Goal: Information Seeking & Learning: Learn about a topic

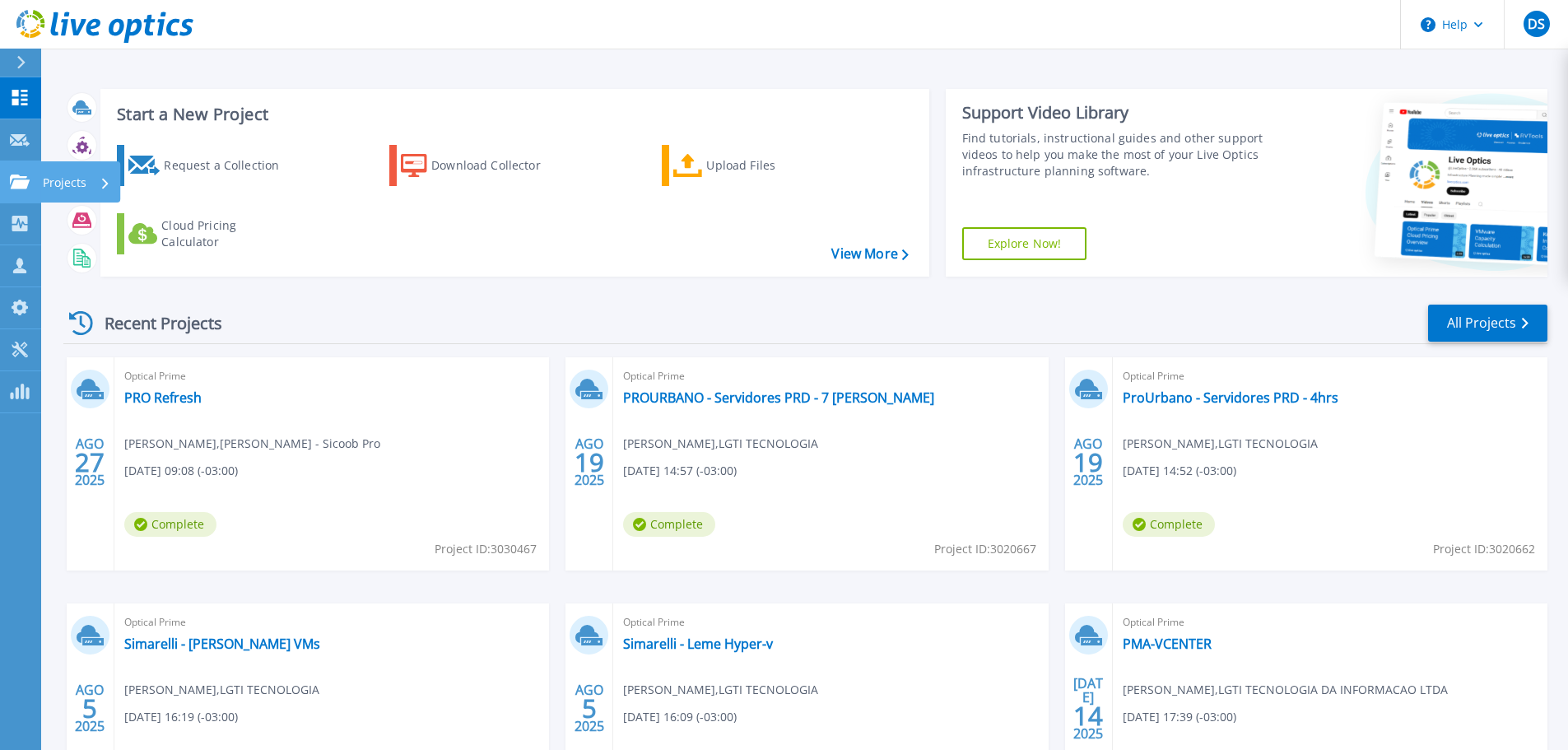
click at [25, 165] on link "Projects Projects" at bounding box center [20, 182] width 41 height 42
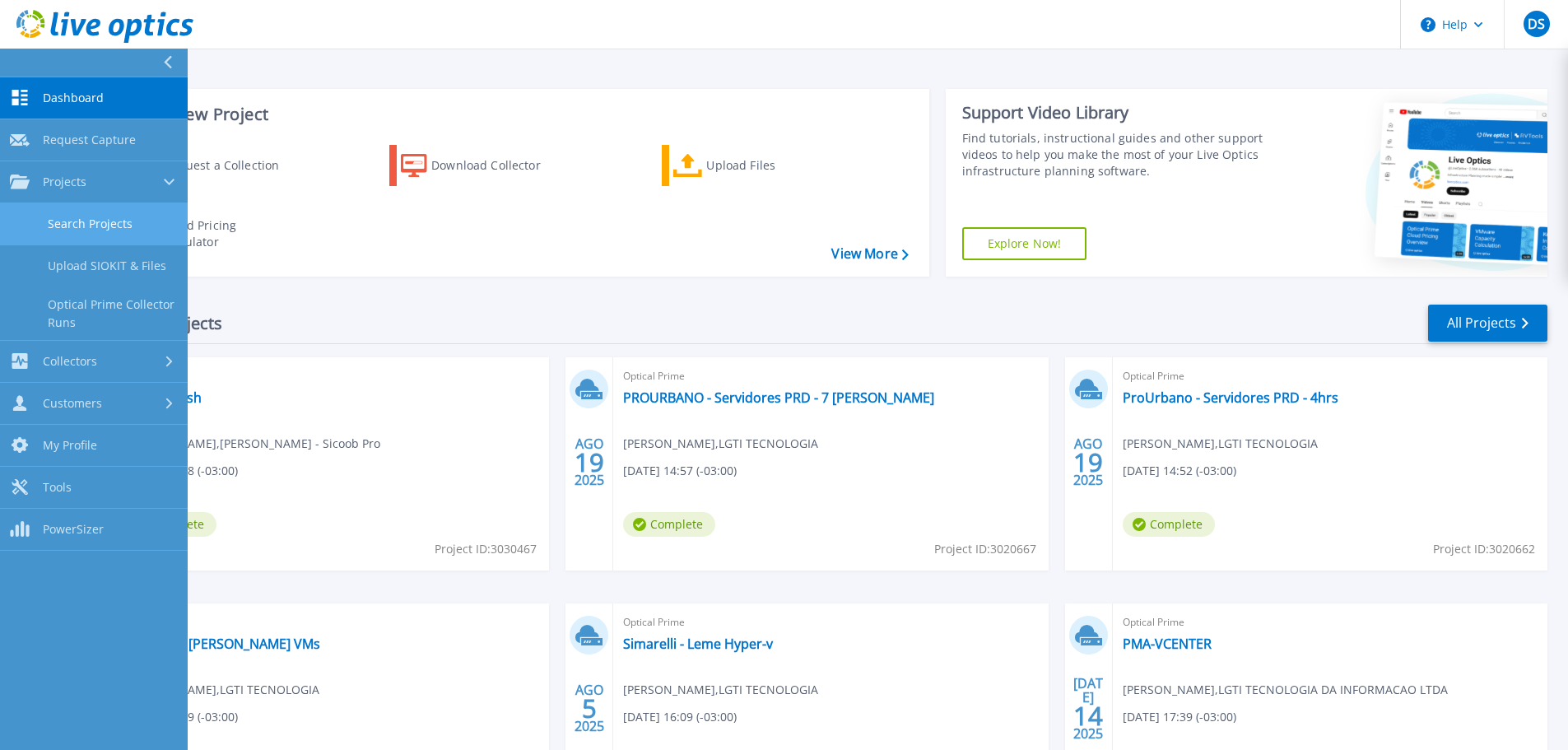
click at [85, 222] on link "Search Projects" at bounding box center [93, 224] width 187 height 42
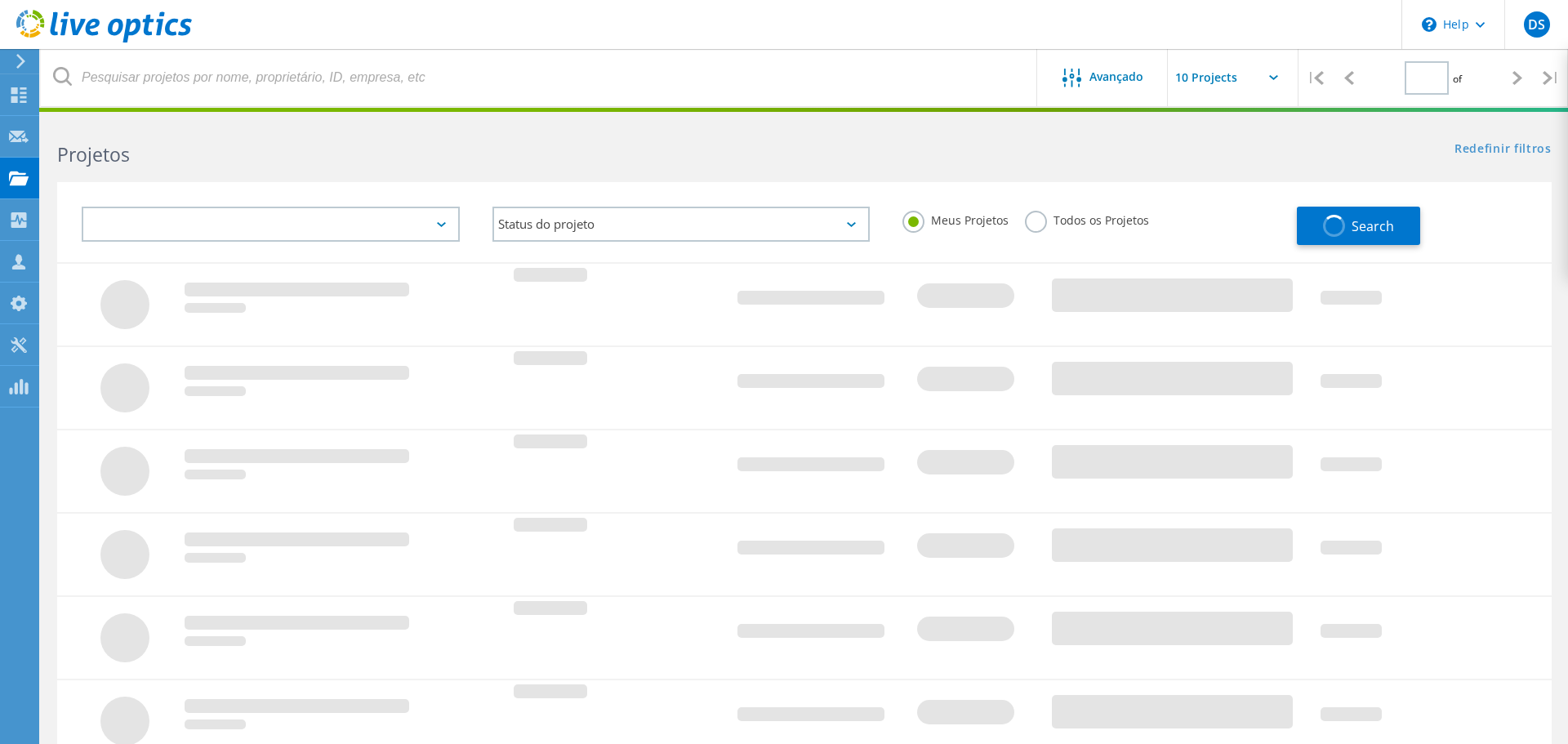
type input "1"
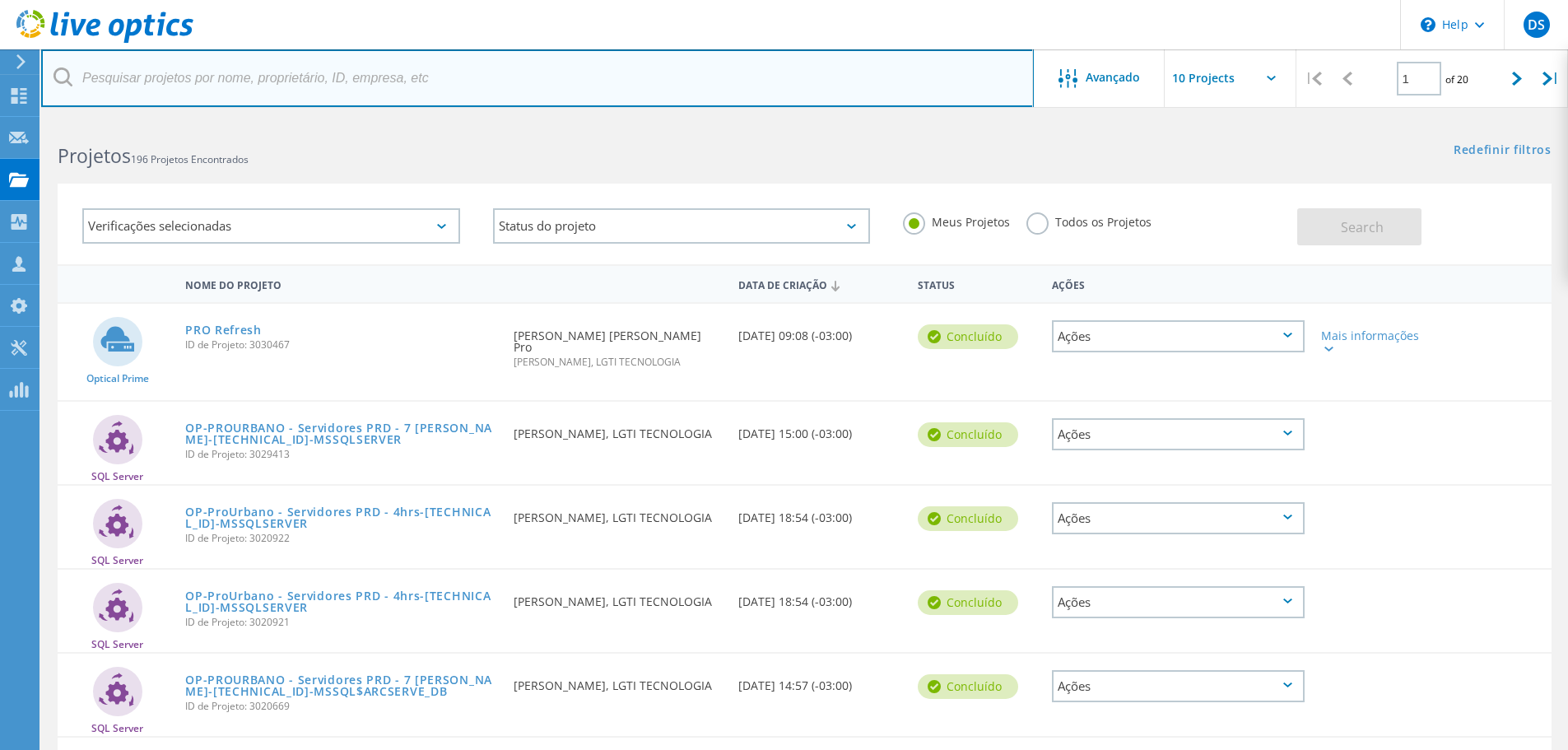
click at [267, 76] on input "text" at bounding box center [537, 78] width 992 height 58
type input "sicoob"
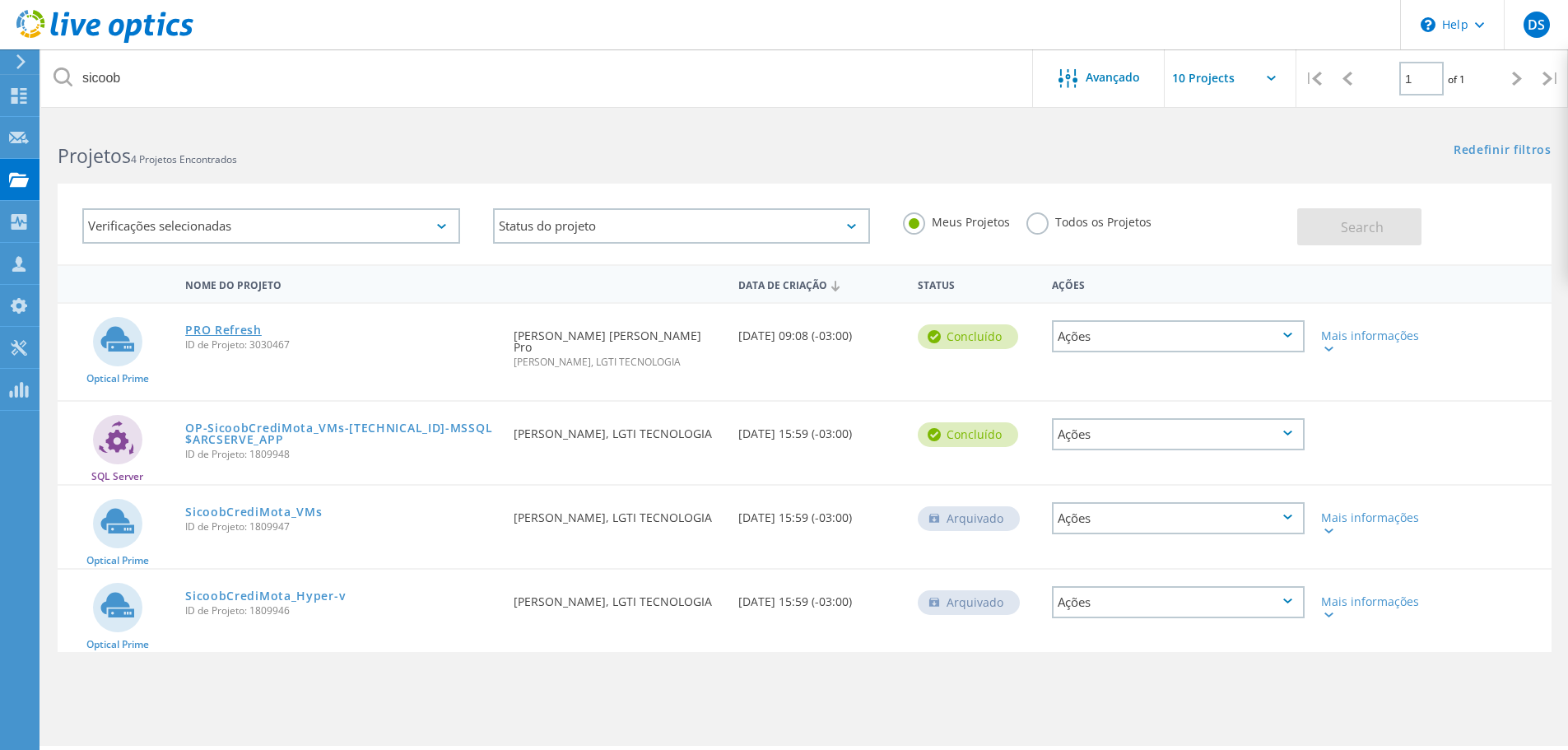
click at [241, 326] on link "PRO Refresh" at bounding box center [223, 330] width 76 height 12
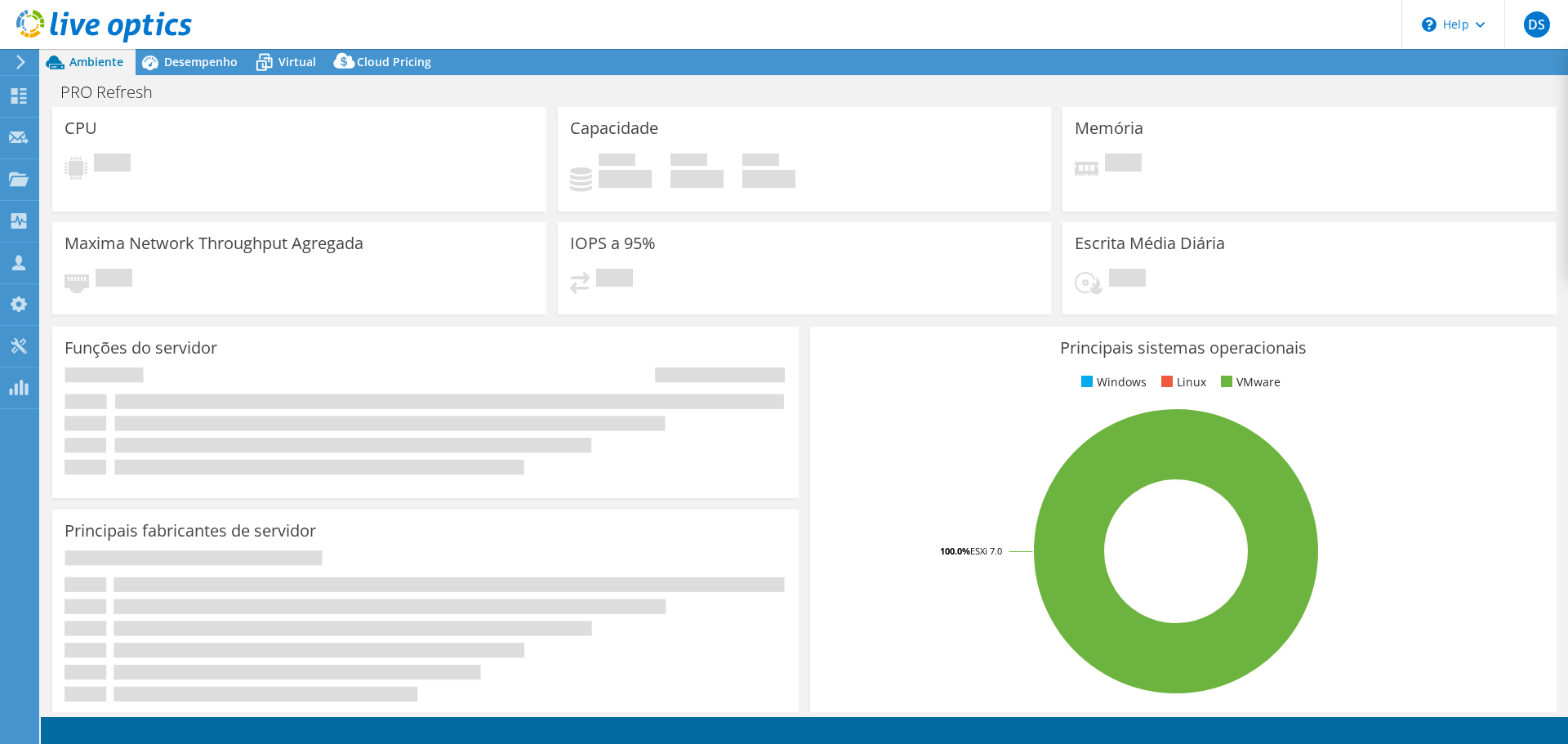
select select "USD"
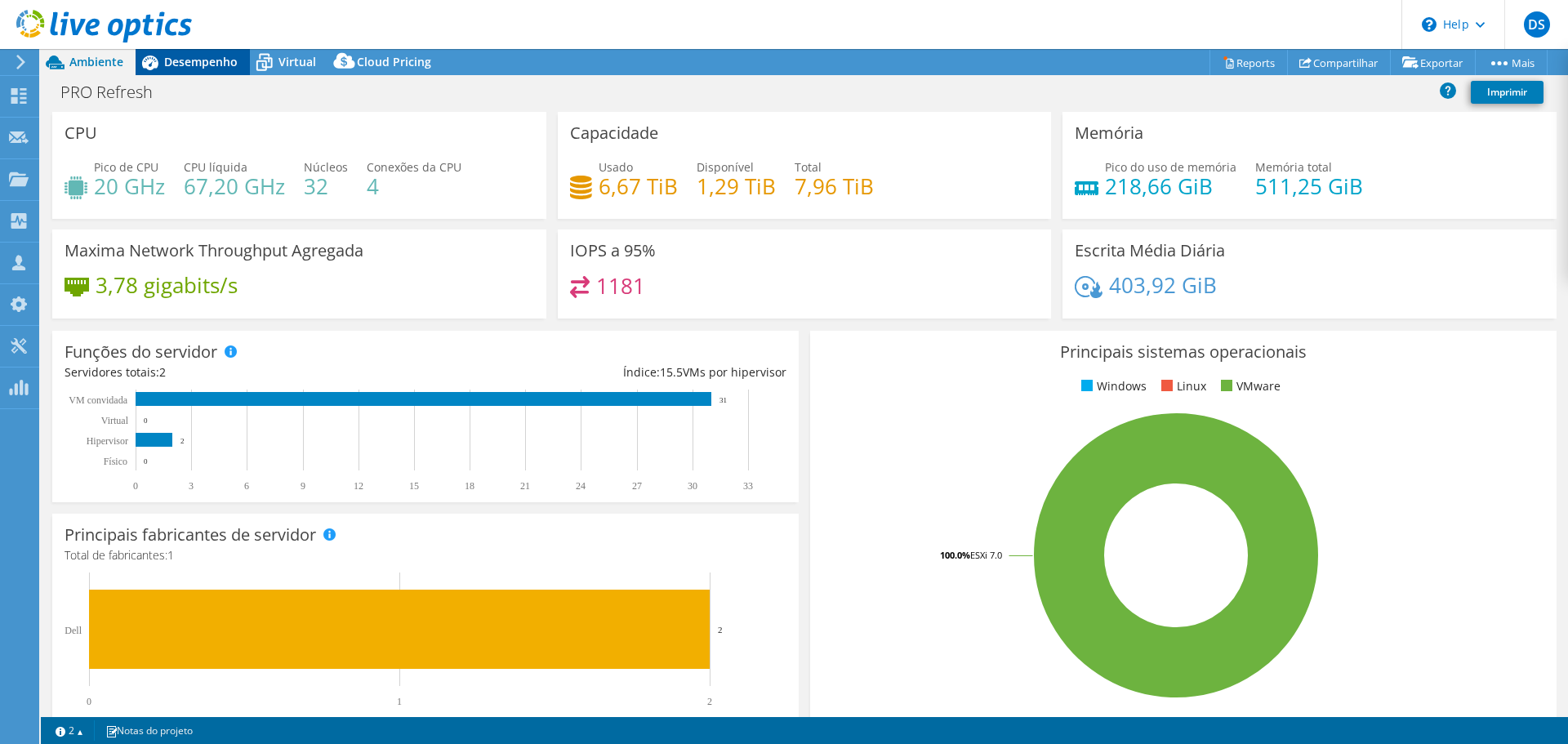
click at [164, 56] on span "Desempenho" at bounding box center [200, 62] width 73 height 16
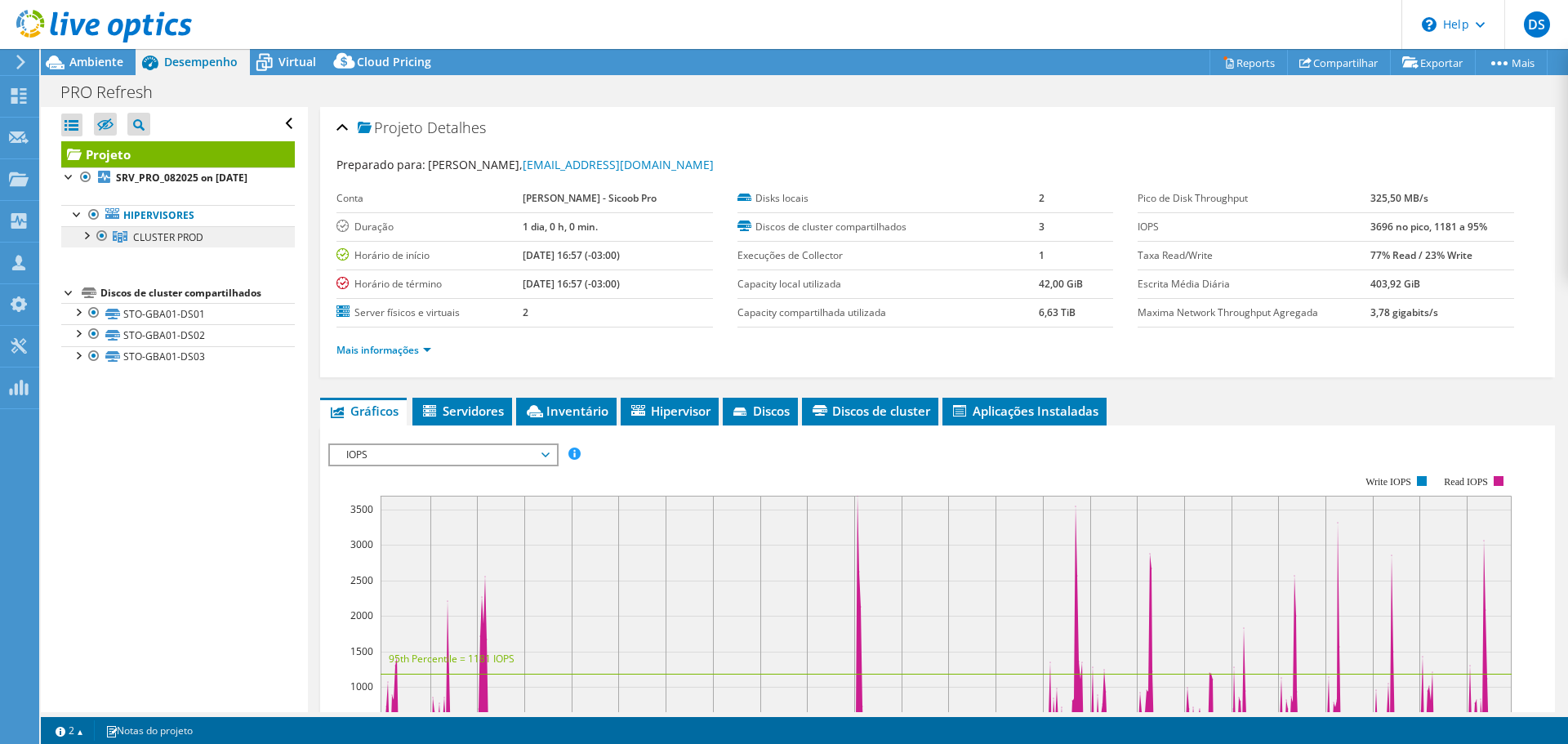
click at [156, 237] on span "CLUSTER PROD" at bounding box center [168, 237] width 71 height 14
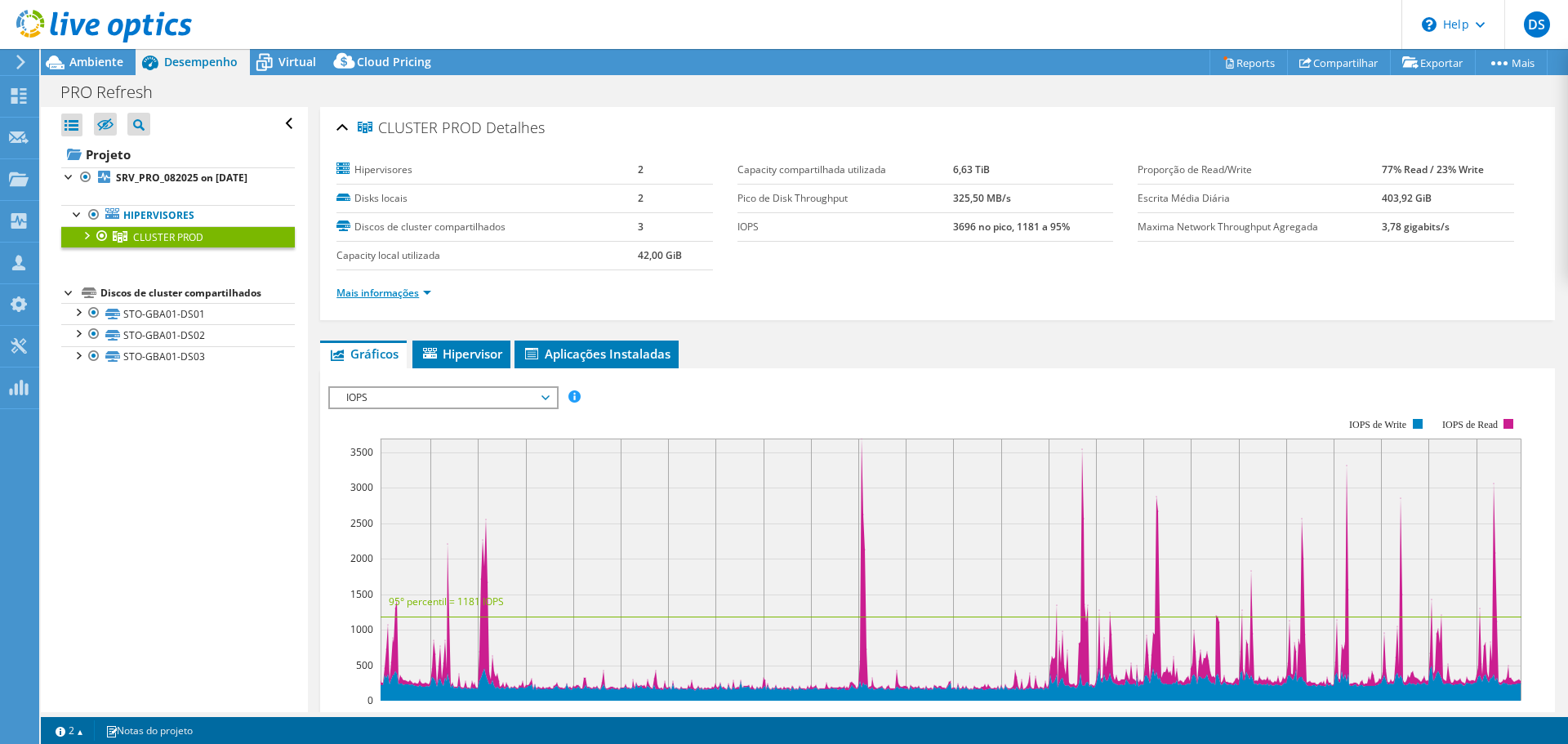
click at [401, 292] on link "Mais informações" at bounding box center [383, 293] width 94 height 14
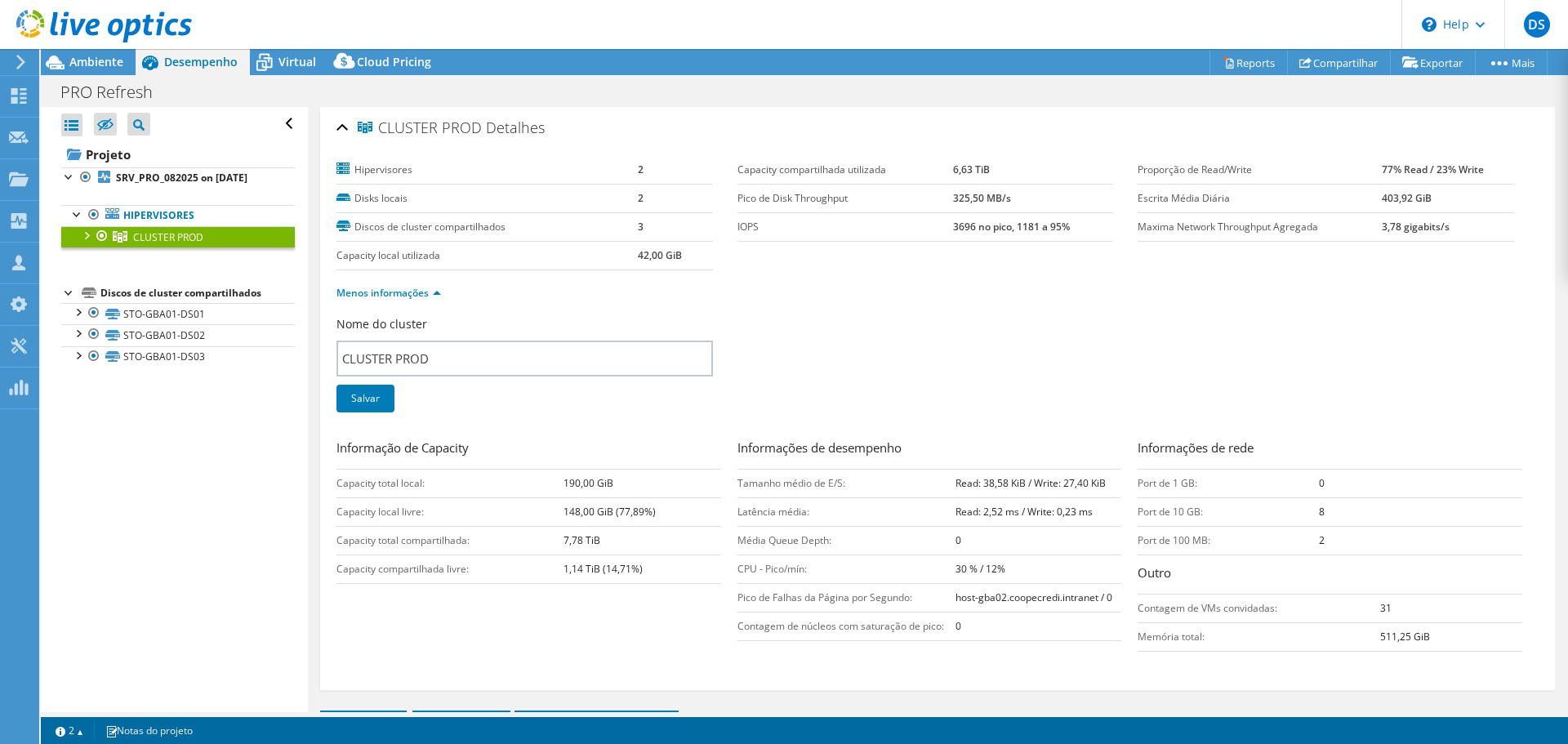
drag, startPoint x: 88, startPoint y: 237, endPoint x: 139, endPoint y: 294, distance: 76.5
click at [90, 242] on div at bounding box center [85, 234] width 17 height 17
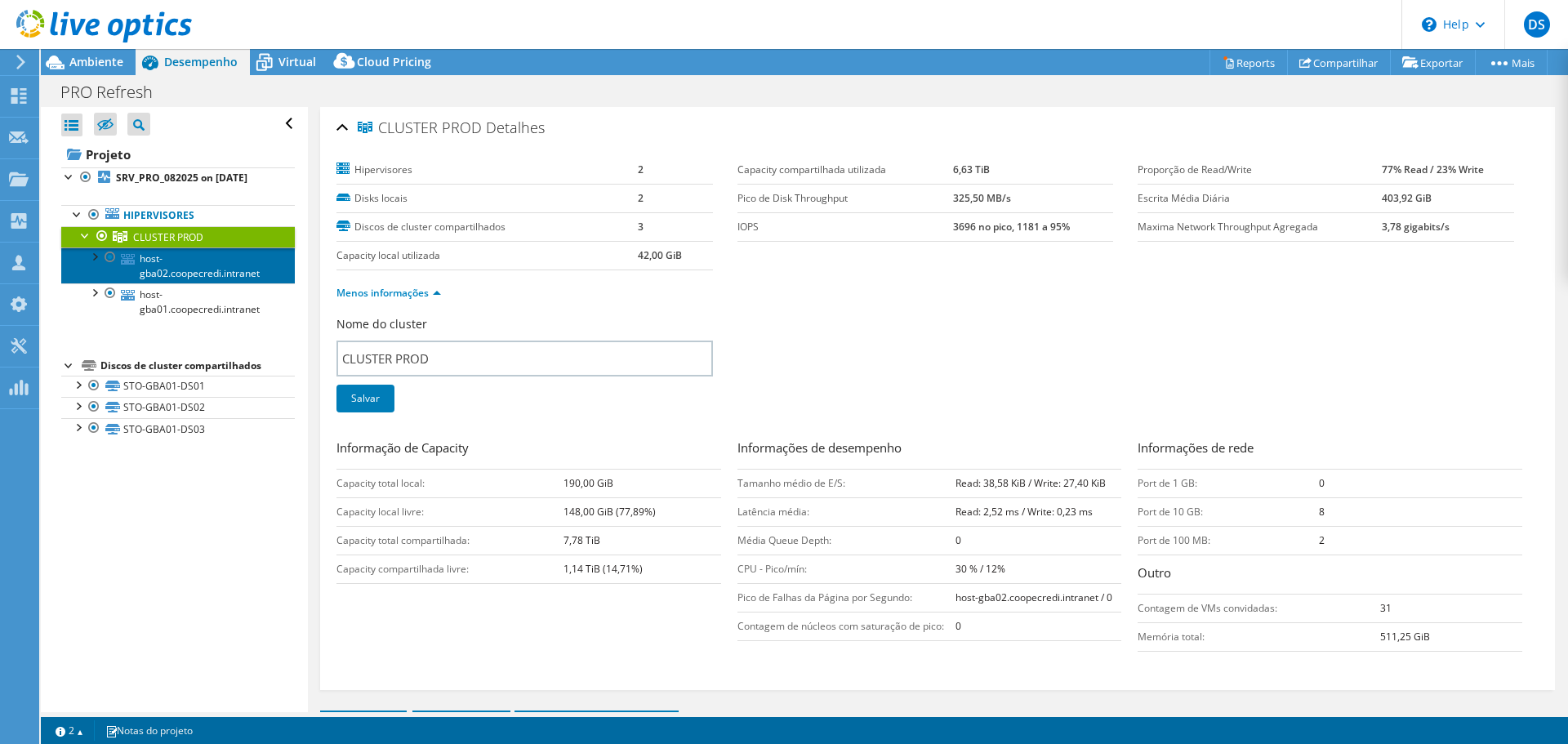
click at [182, 268] on link "host-gba02.coopecredi.intranet" at bounding box center [177, 265] width 234 height 36
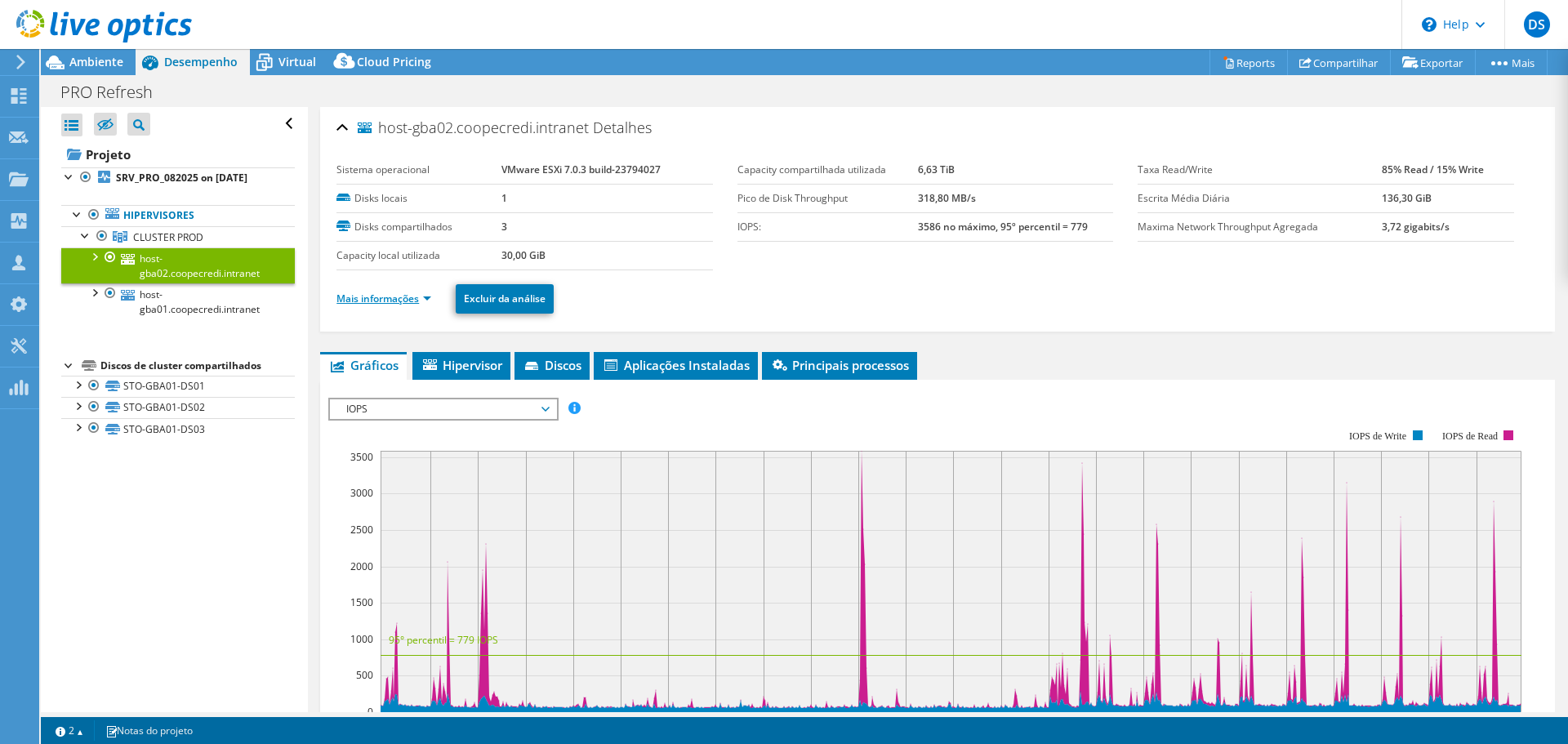
click at [399, 304] on link "Mais informações" at bounding box center [383, 299] width 94 height 14
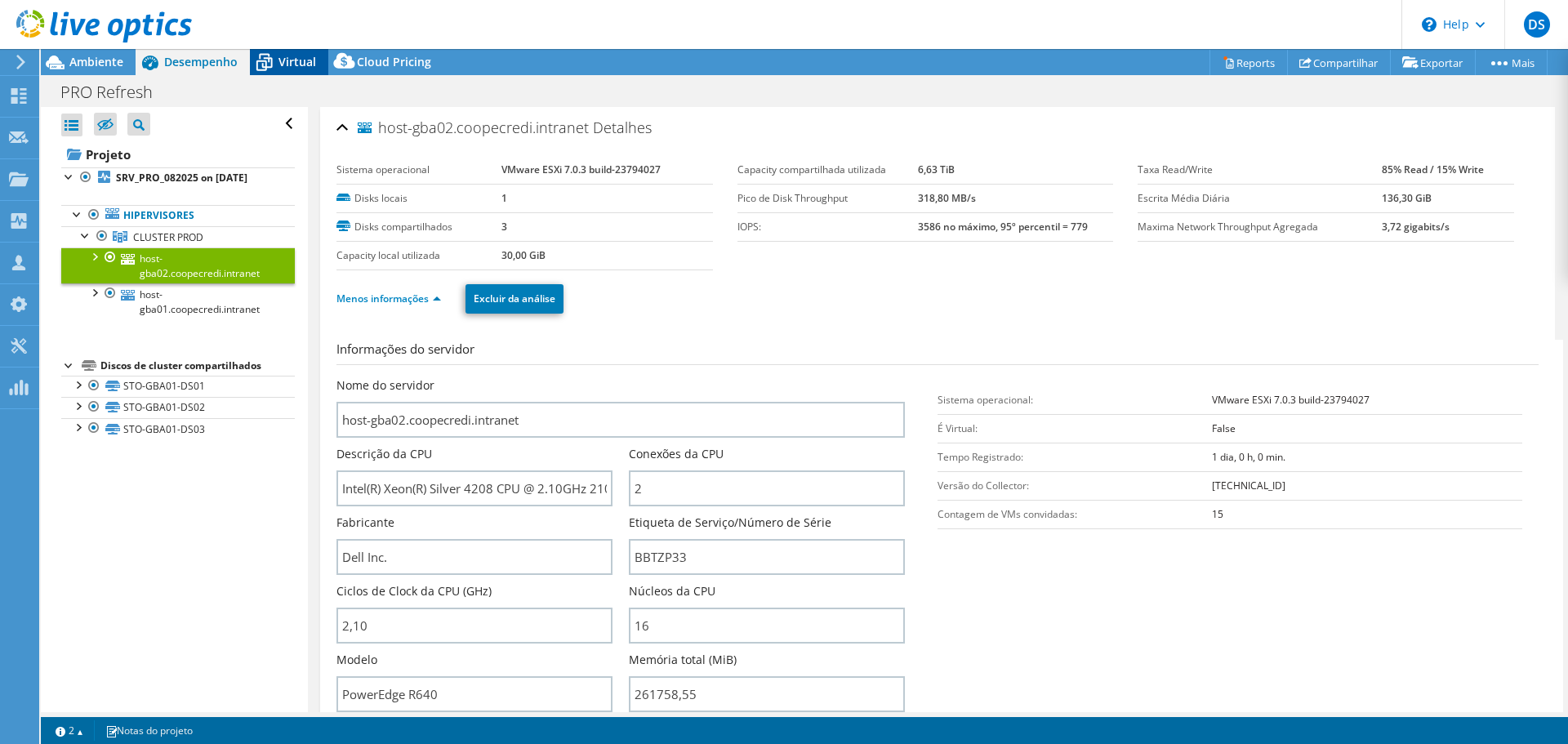
click at [297, 56] on span "Virtual" at bounding box center [297, 62] width 38 height 16
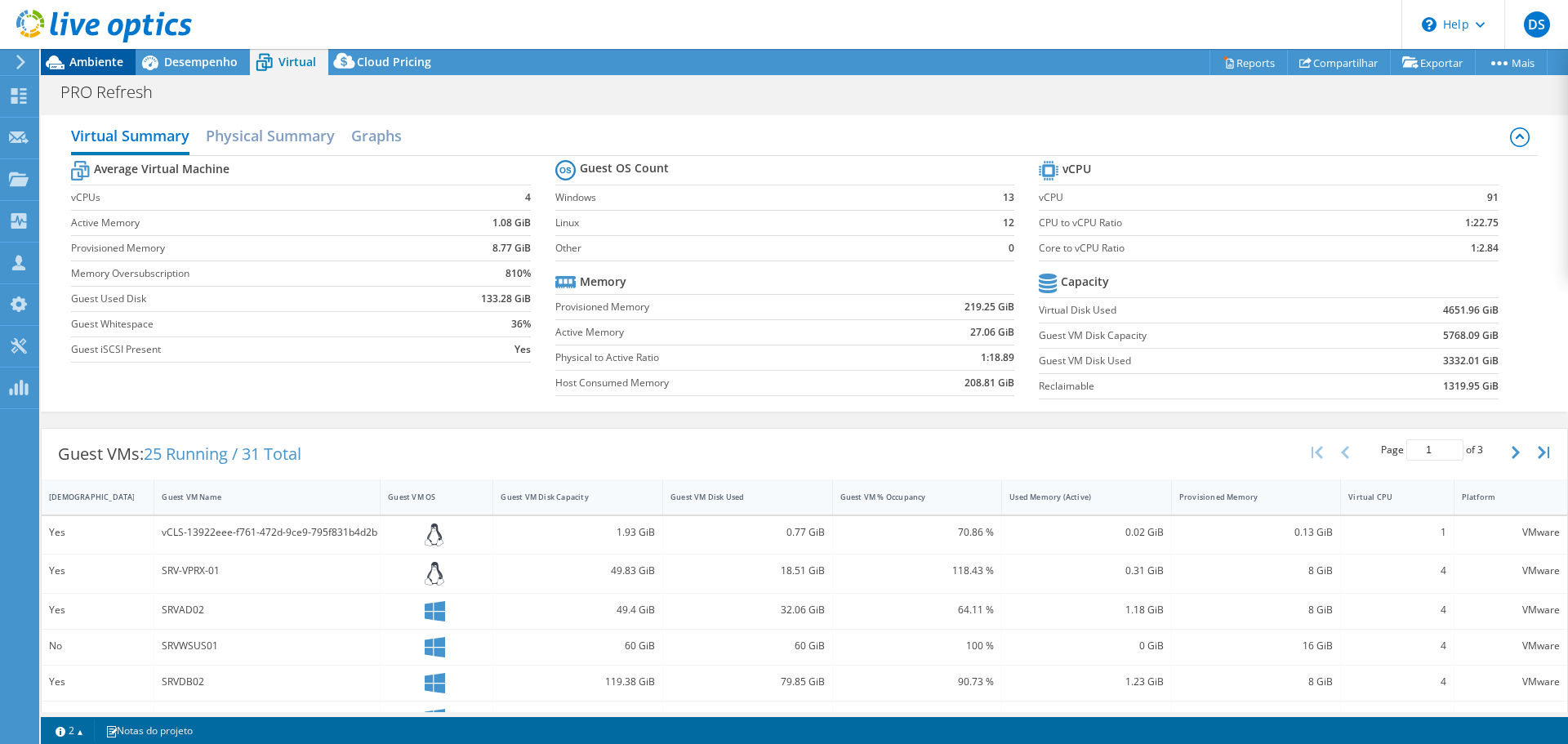
click at [75, 54] on div at bounding box center [96, 27] width 192 height 55
click at [385, 63] on span "Cloud Pricing" at bounding box center [394, 62] width 74 height 16
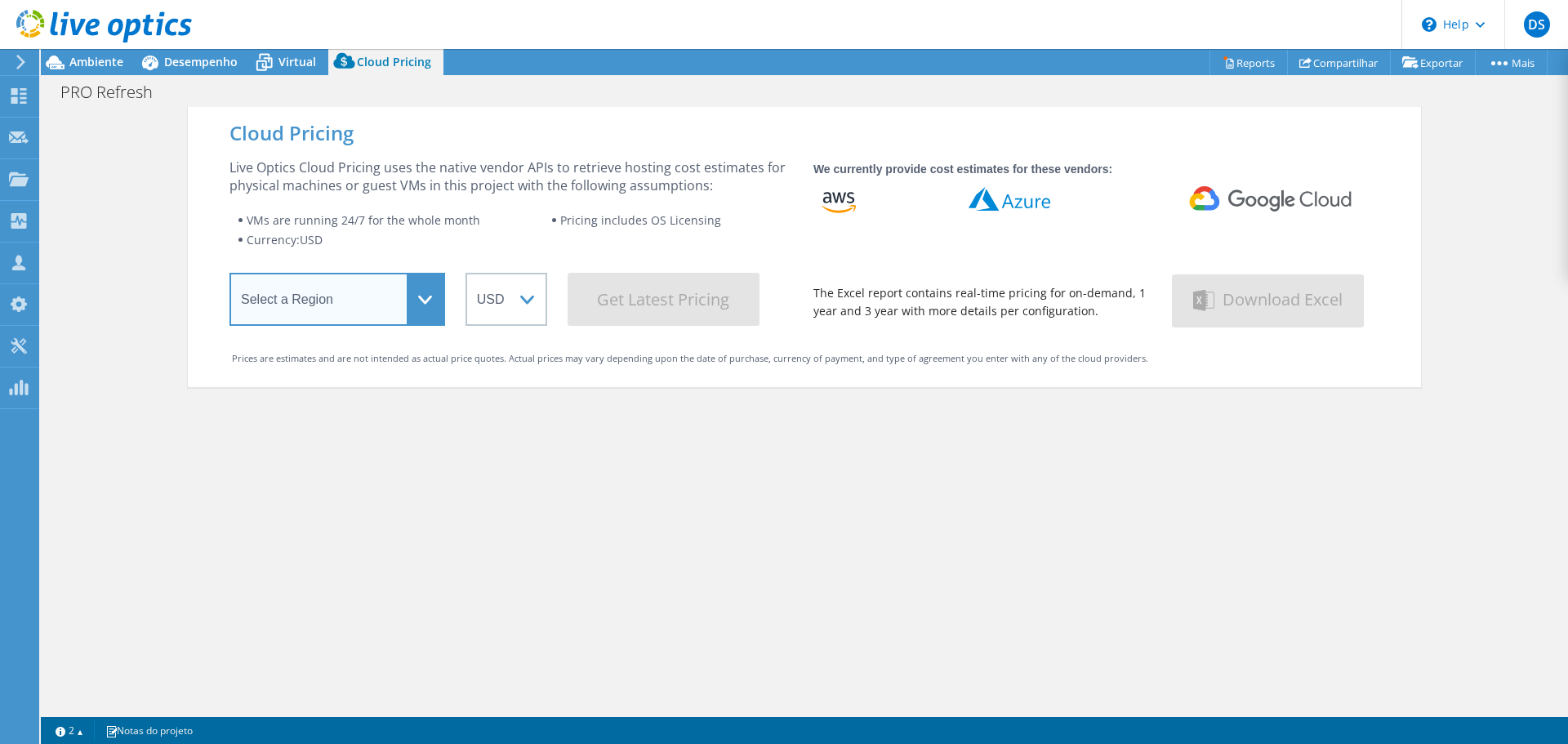
click at [336, 302] on select "Select a Region Asia Pacific (Hong Kong) Asia Pacific (Mumbai) Asia Pacific (Se…" at bounding box center [337, 299] width 216 height 53
select select "SouthAmerica"
click at [229, 276] on select "Select a Region Asia Pacific (Hong Kong) Asia Pacific (Mumbai) Asia Pacific (Se…" at bounding box center [337, 299] width 216 height 53
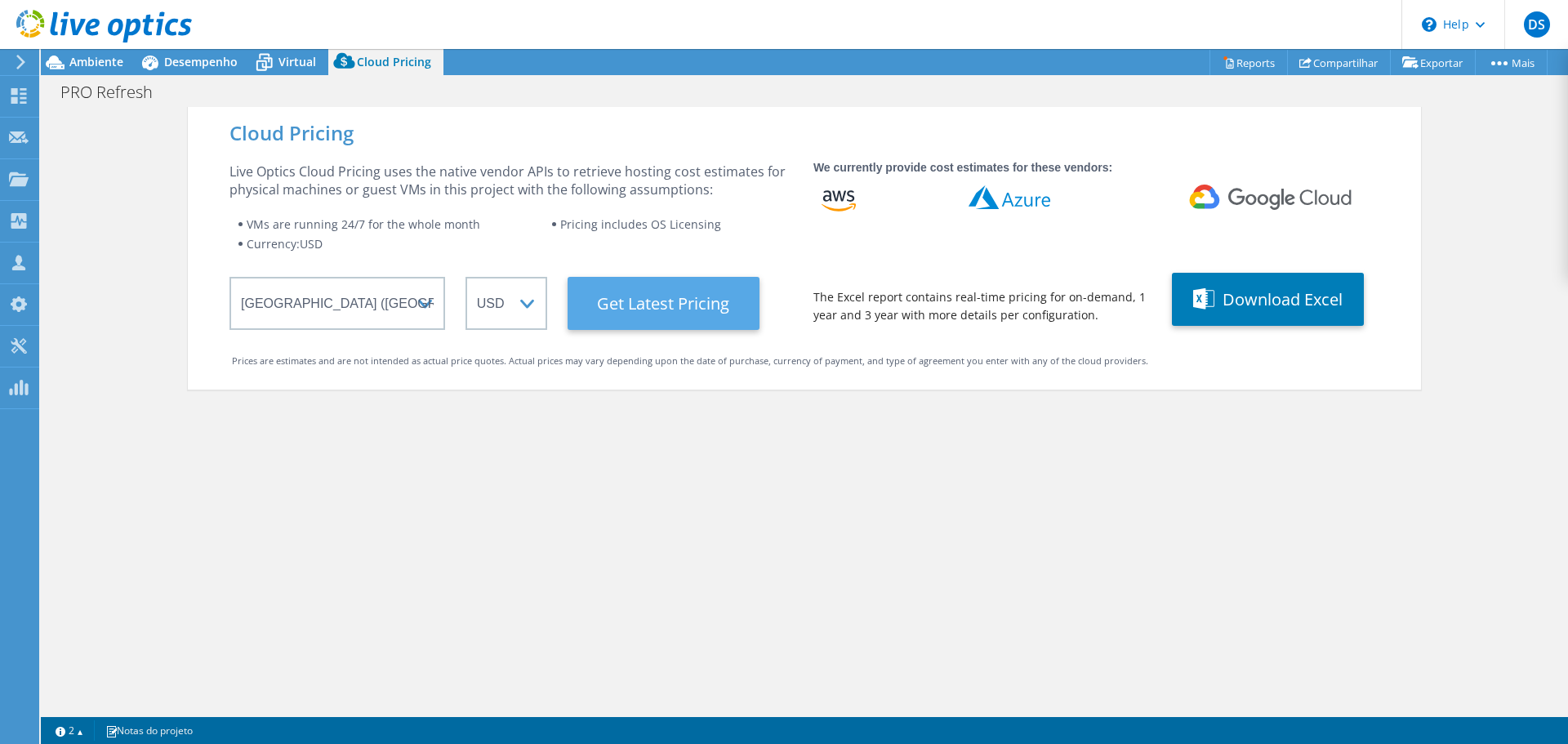
drag, startPoint x: 787, startPoint y: 494, endPoint x: 643, endPoint y: 318, distance: 227.4
click at [787, 491] on div "Cloud Pricing Live Optics Cloud Pricing uses the native vendor APIs to retrieve…" at bounding box center [804, 479] width 1233 height 744
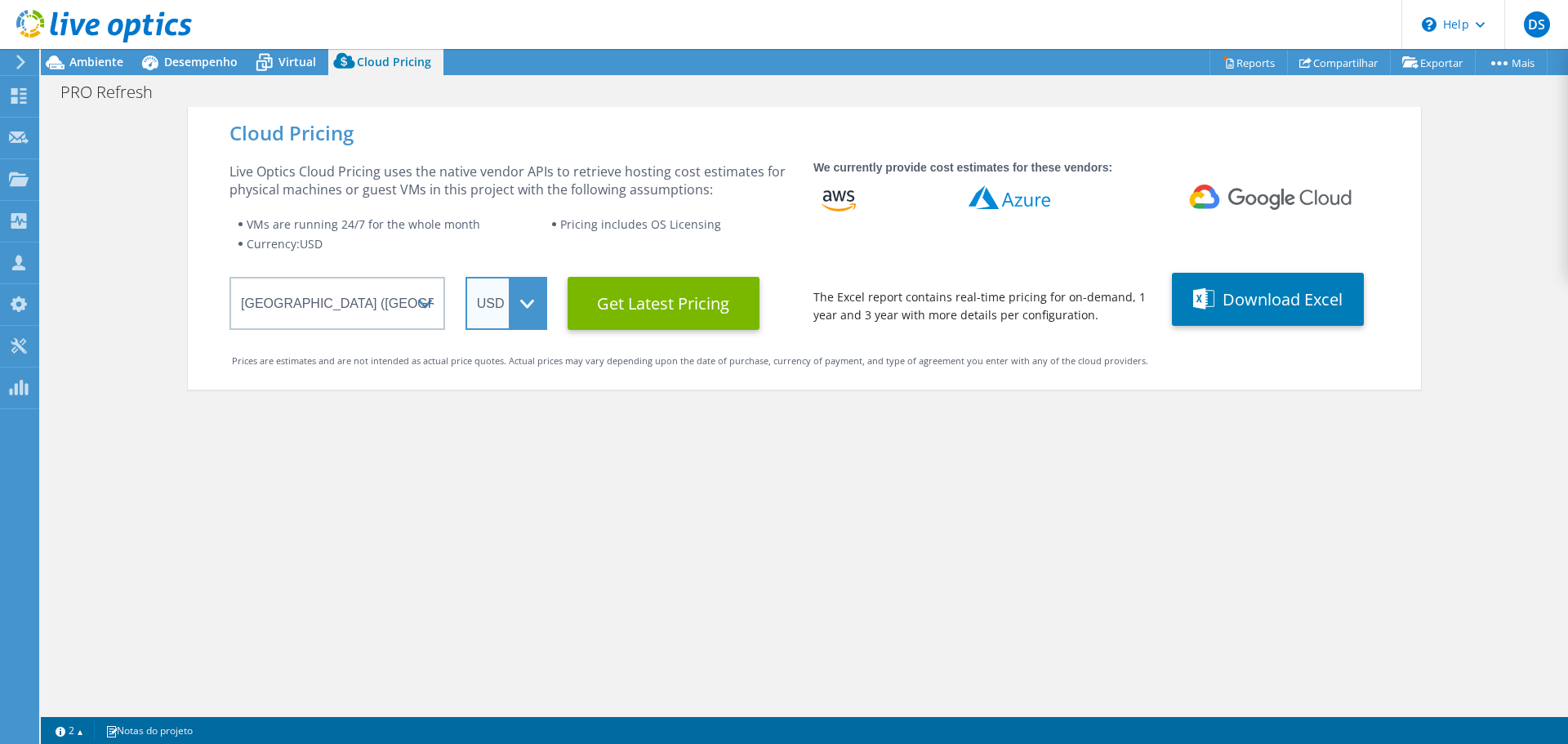
click at [529, 299] on select "ARS AUD BRL CAD CHF CLP CNY DKK EUR GBP HKD HUF INR JPY MXN MYR NOK NZD PEN SEK…" at bounding box center [506, 303] width 82 height 53
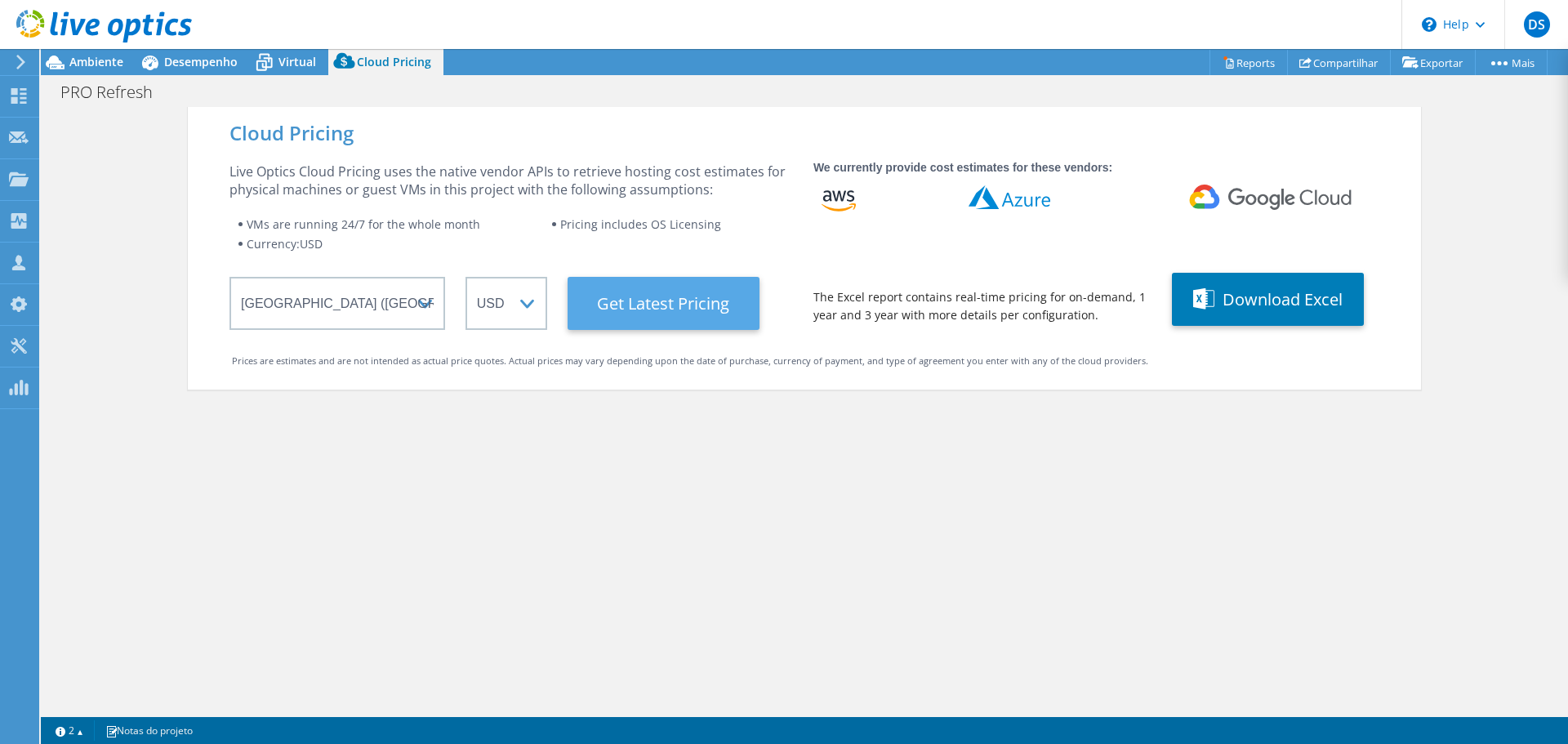
click at [688, 308] on Latest "Get Latest Pricing" at bounding box center [664, 303] width 192 height 53
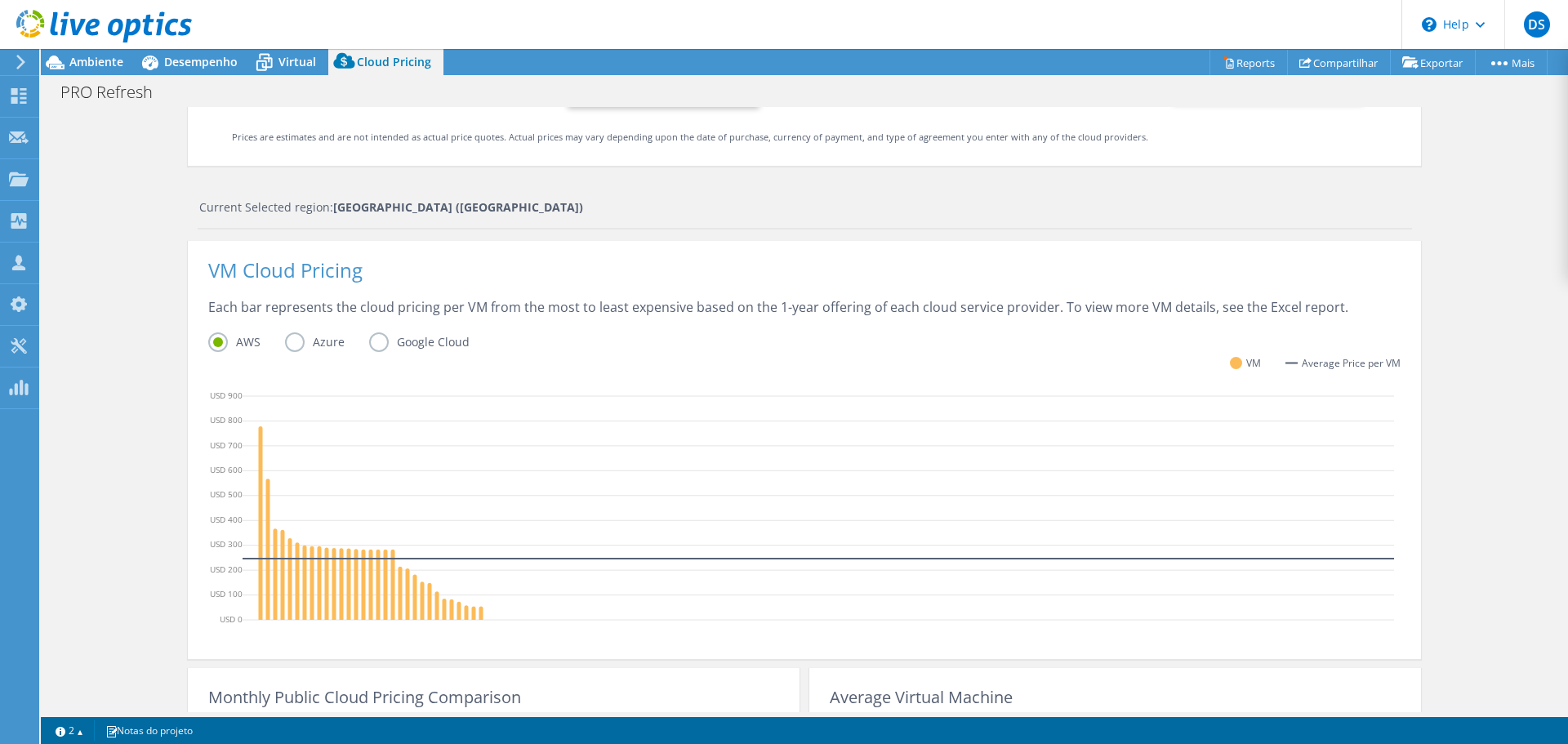
scroll to position [302, 0]
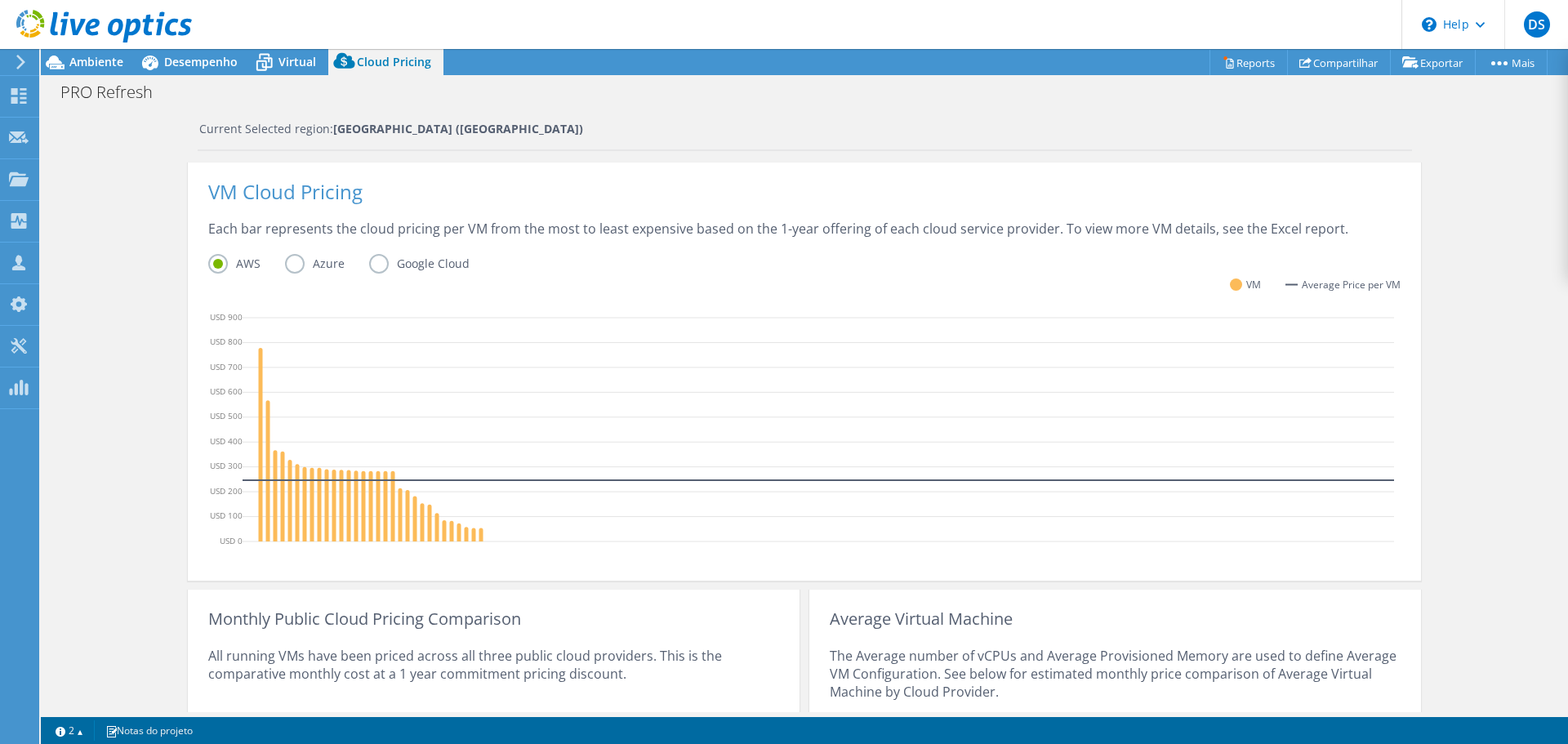
click at [291, 270] on label "Azure" at bounding box center [326, 264] width 84 height 19
click at [0, 0] on input "Azure" at bounding box center [0, 0] width 0 height 0
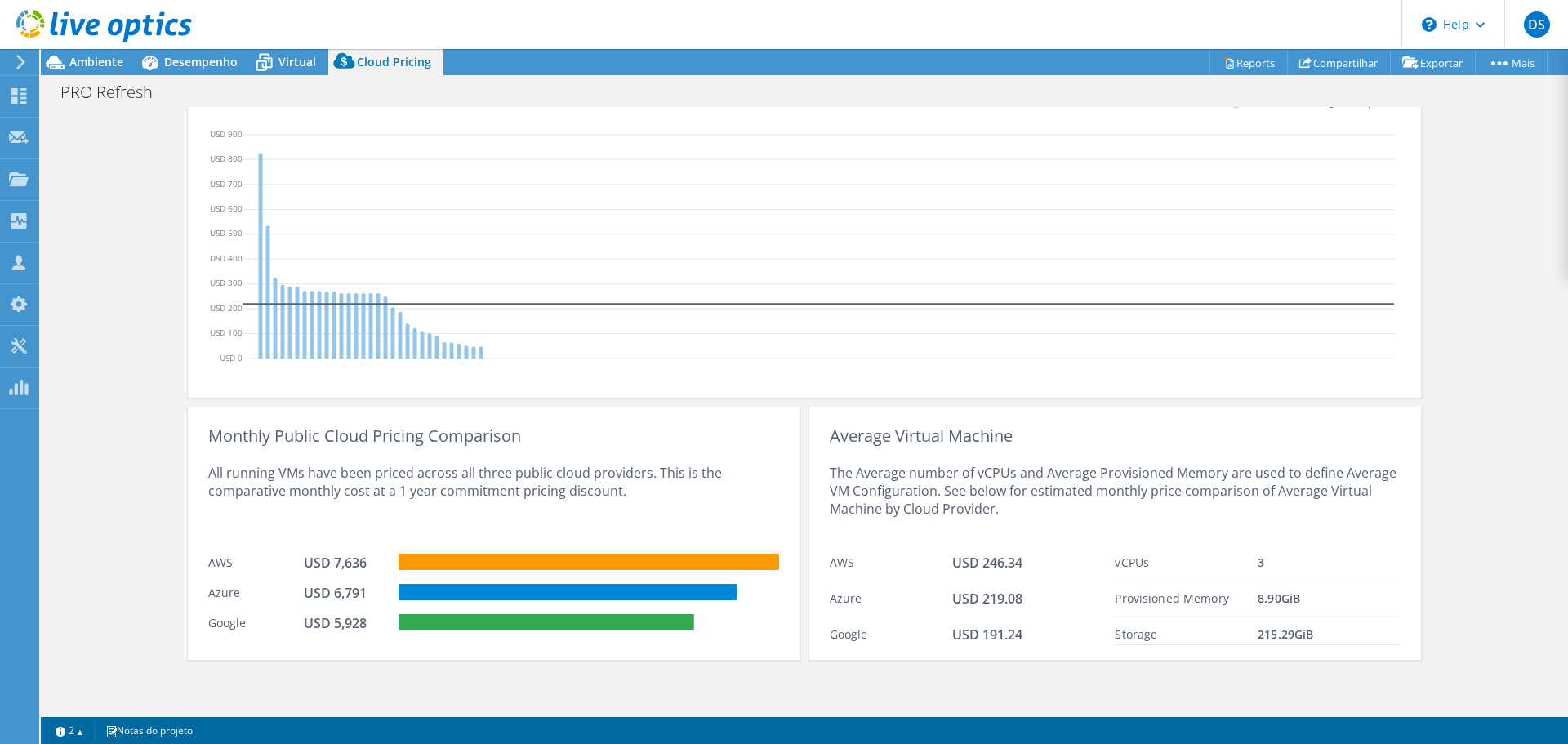
scroll to position [0, 0]
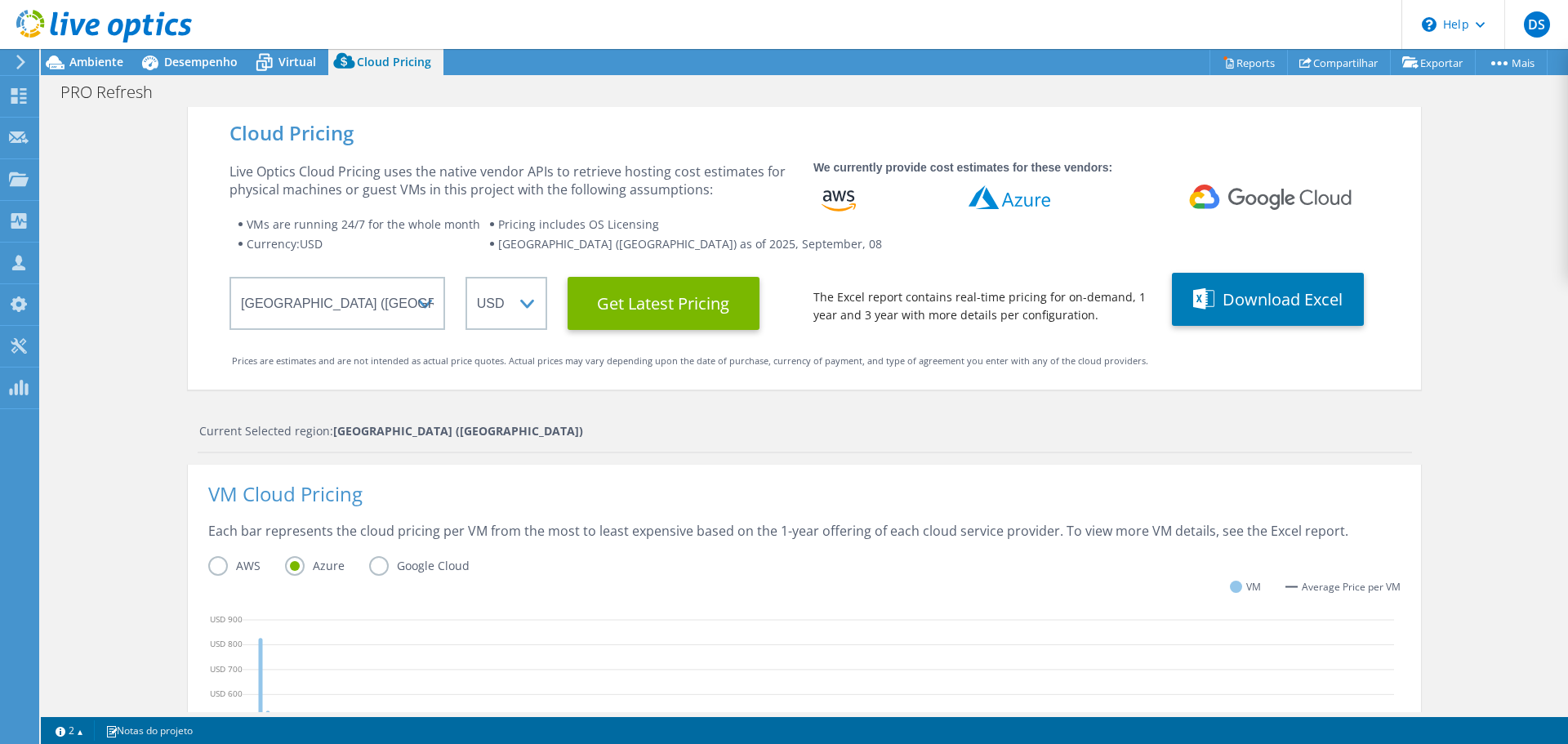
click at [1418, 244] on div "Cloud Pricing Live Optics Cloud Pricing uses the native vendor APIs to retrieve…" at bounding box center [804, 651] width 1527 height 1090
click at [1271, 63] on link "Reports" at bounding box center [1248, 63] width 78 height 26
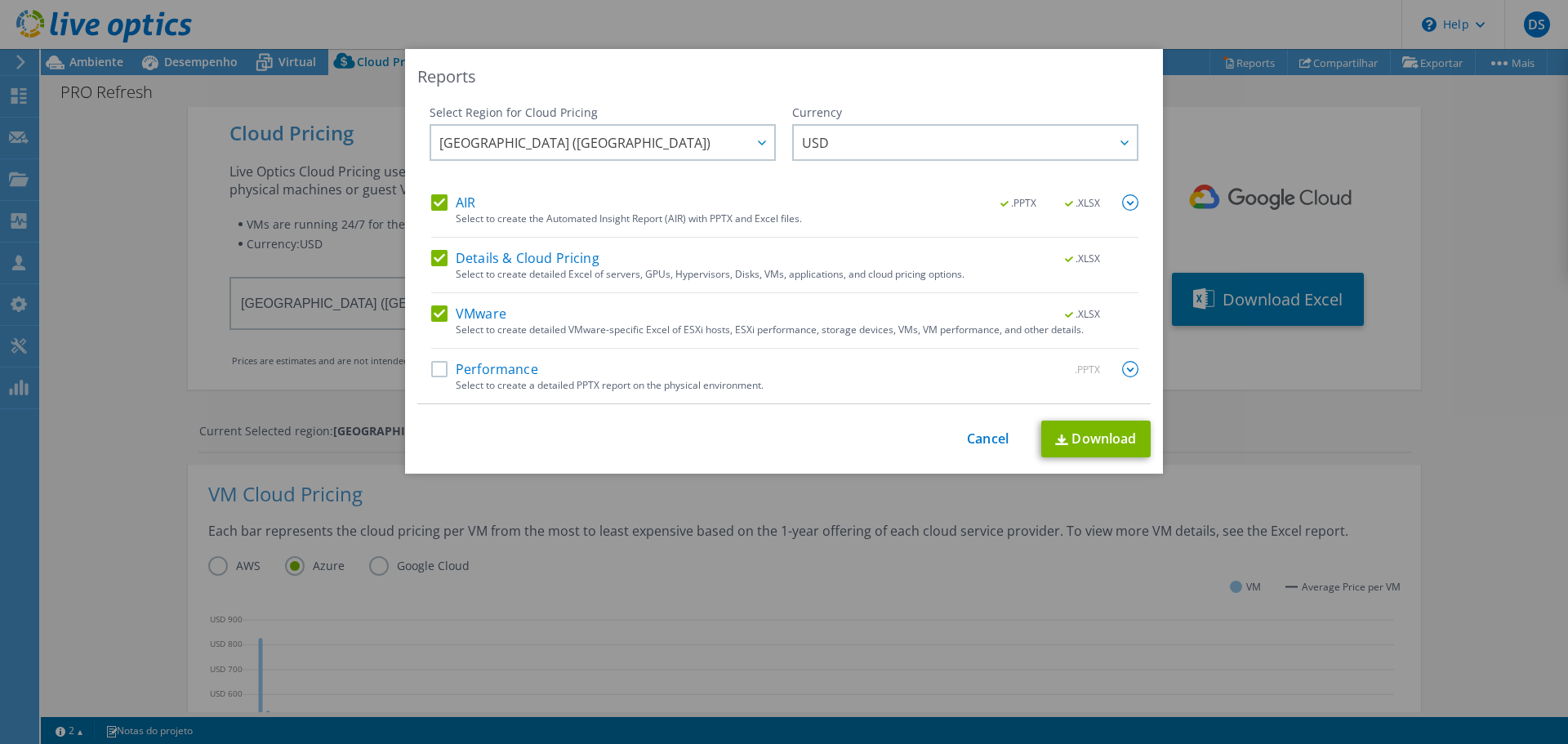
click at [443, 372] on label "Performance" at bounding box center [484, 368] width 107 height 17
click at [0, 0] on input "Performance" at bounding box center [0, 0] width 0 height 0
click at [904, 145] on span "USD" at bounding box center [970, 143] width 335 height 33
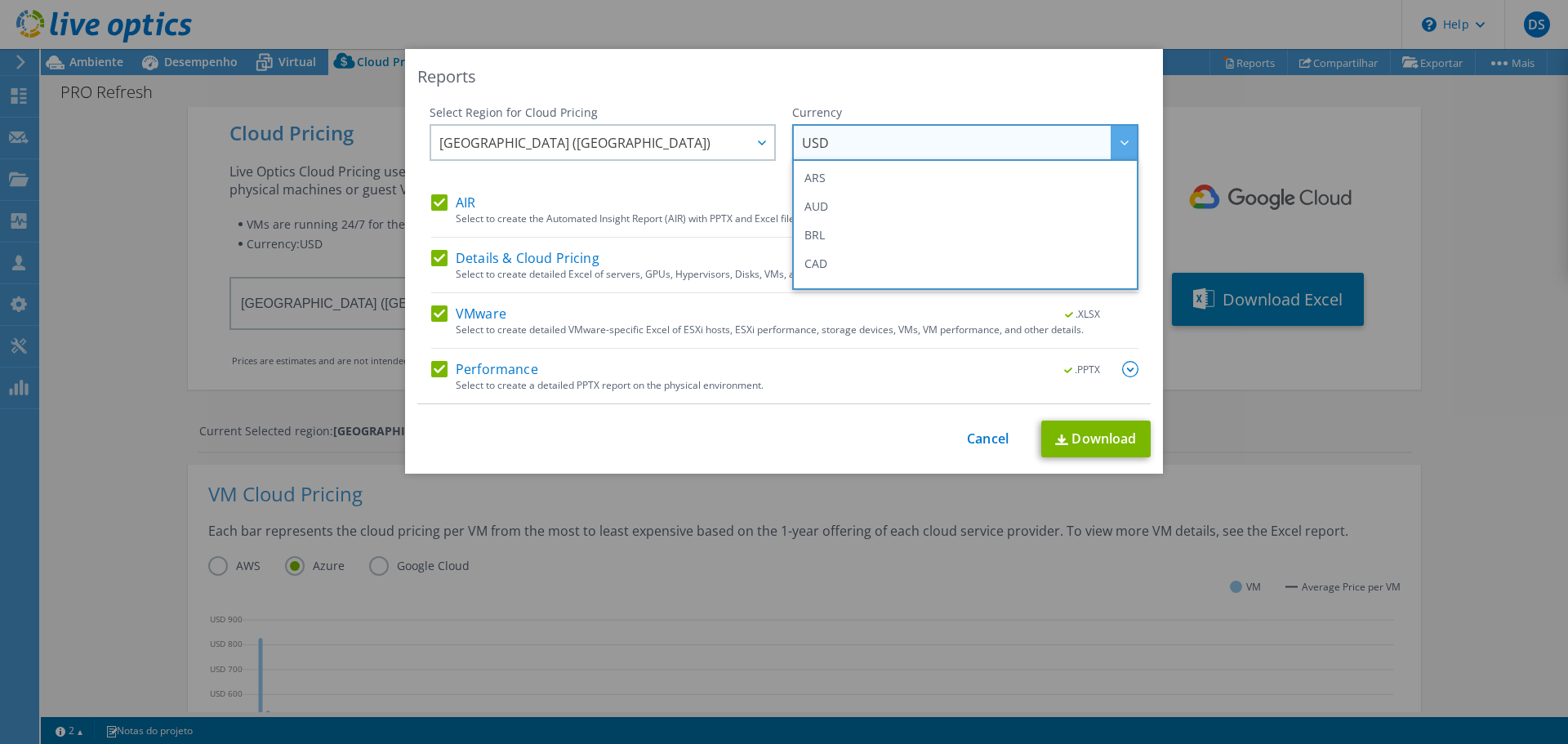
click at [904, 145] on span "USD" at bounding box center [970, 143] width 335 height 33
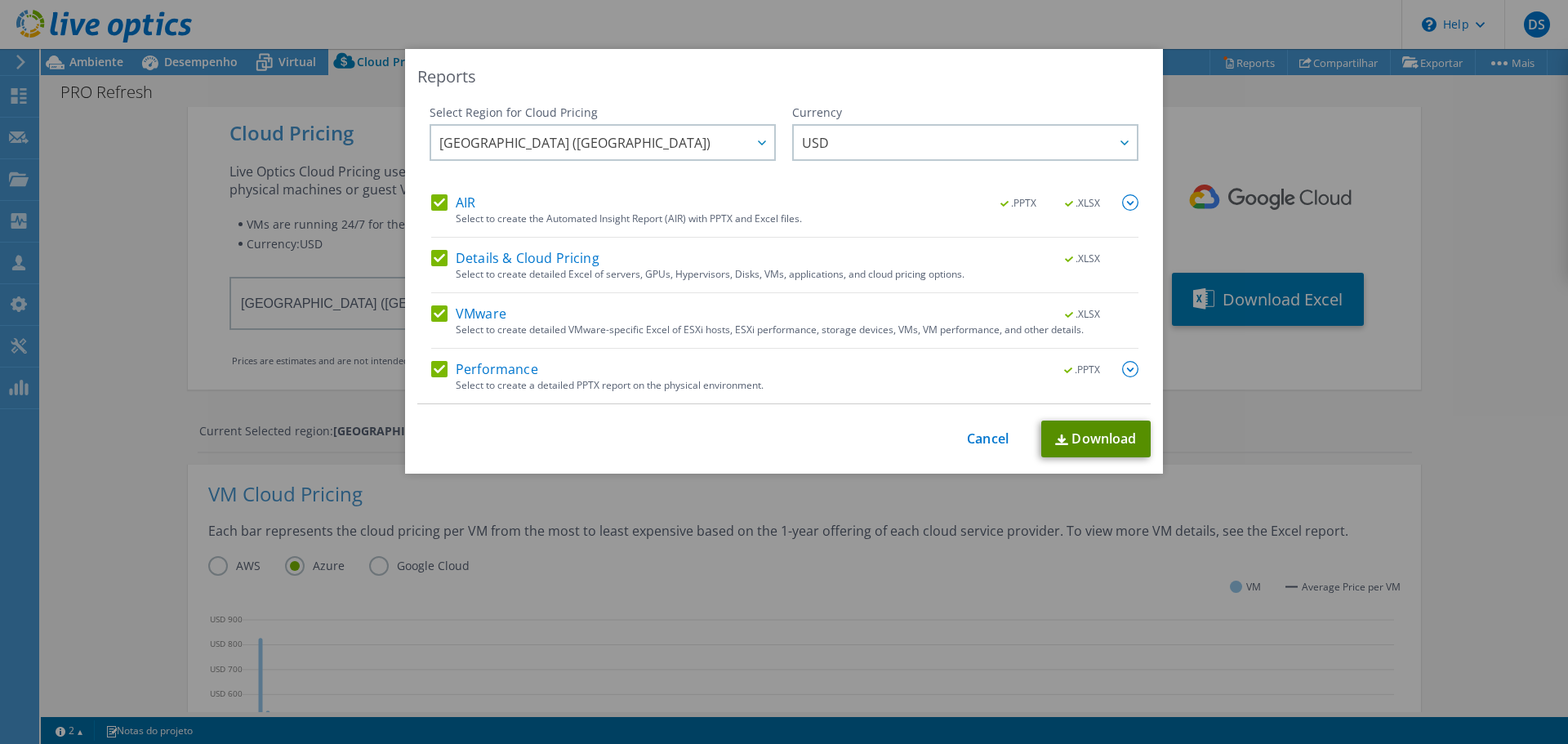
click at [1089, 436] on link "Download" at bounding box center [1096, 439] width 109 height 37
click at [982, 436] on link "Cancel" at bounding box center [987, 439] width 41 height 16
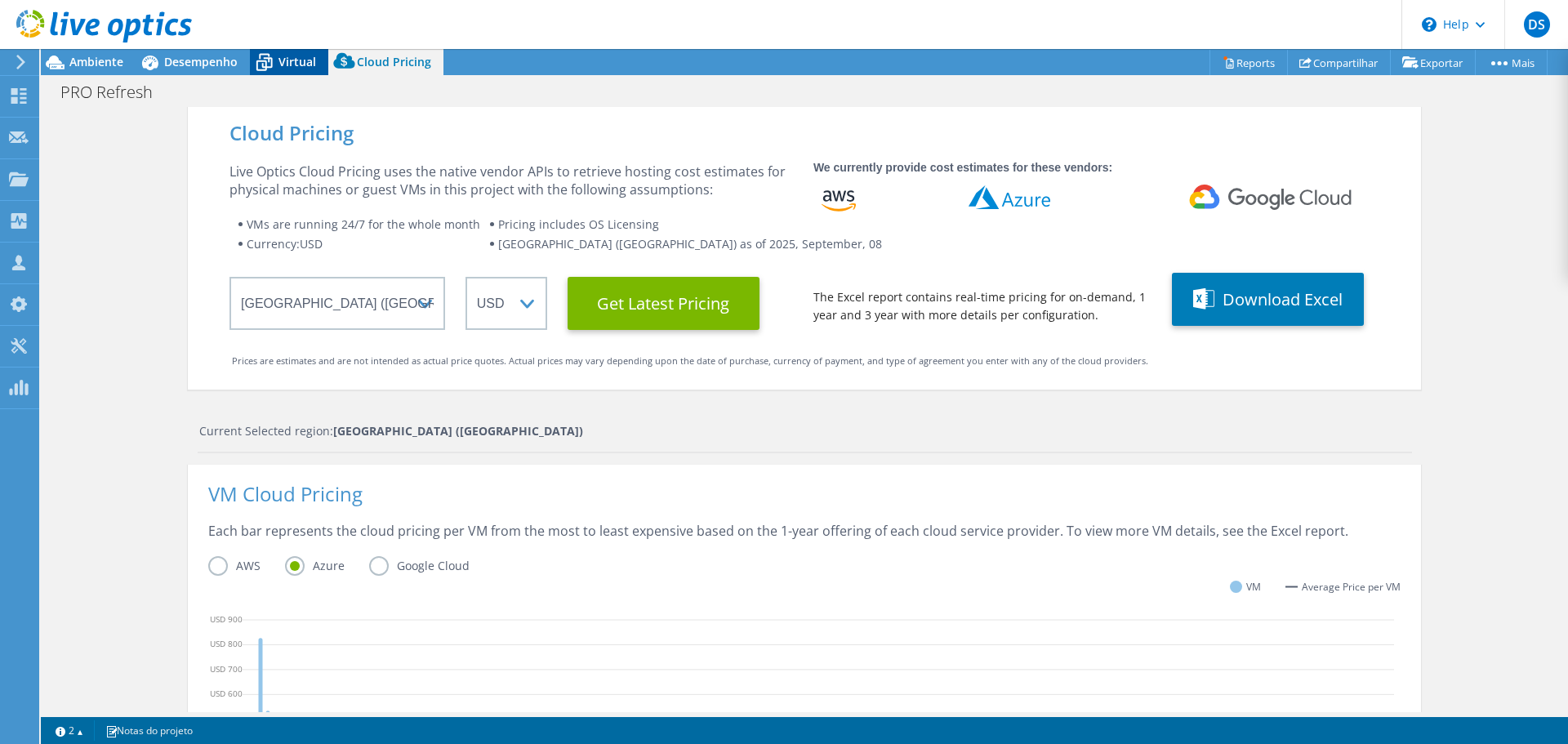
click at [271, 60] on icon at bounding box center [264, 63] width 17 height 13
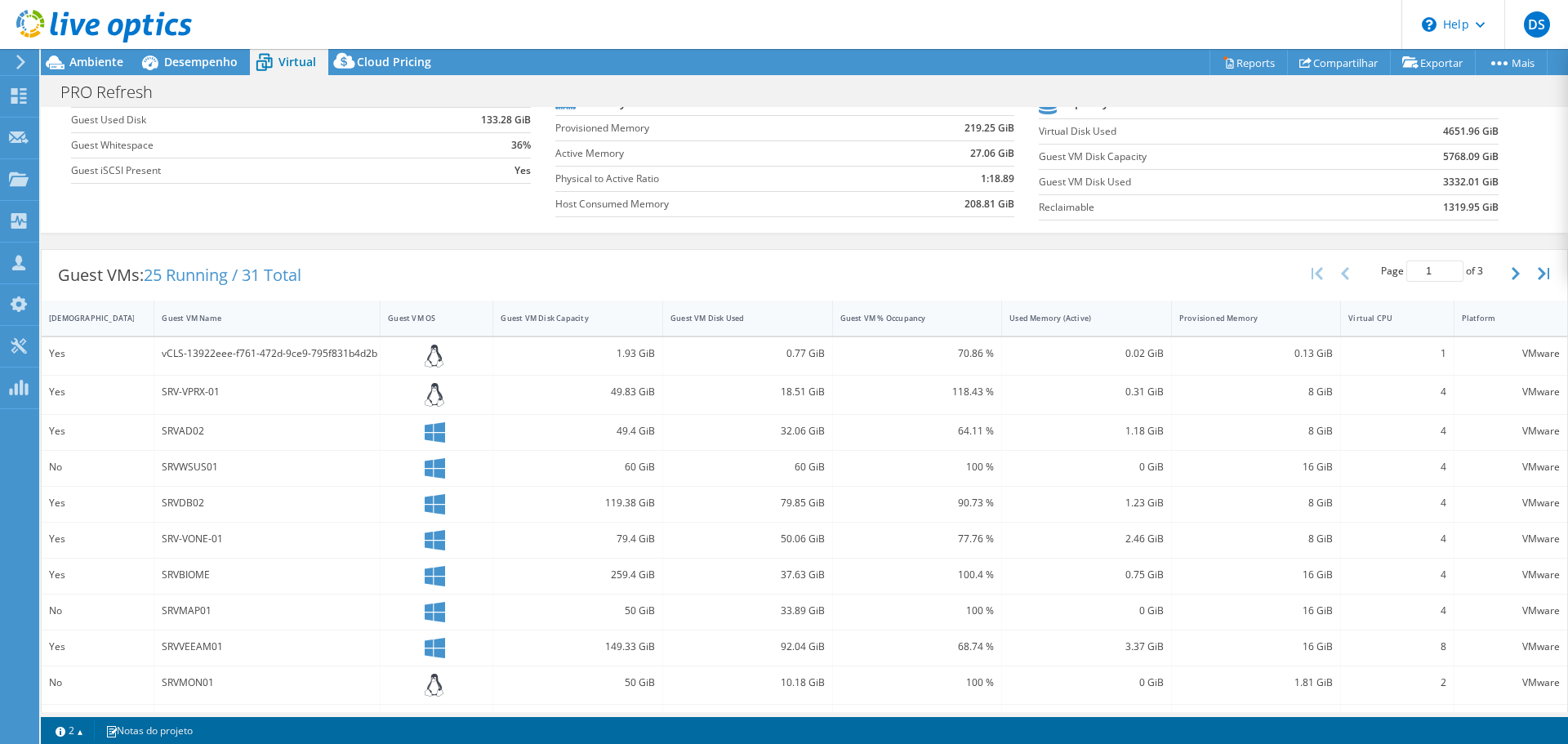
scroll to position [205, 0]
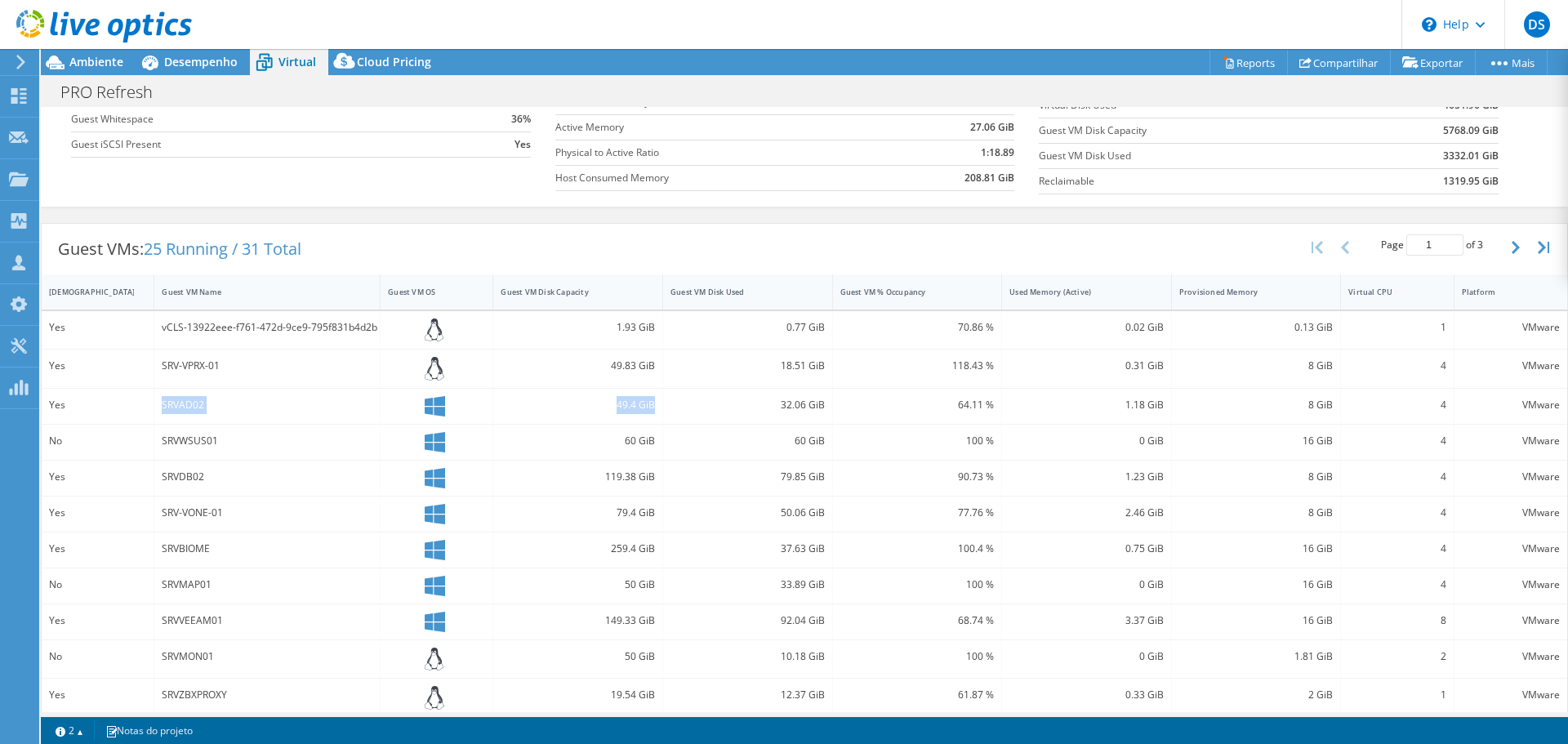
drag, startPoint x: 160, startPoint y: 403, endPoint x: 651, endPoint y: 398, distance: 491.0
click at [651, 398] on div "Yes SRVAD02 49.4 GiB 32.06 GiB 64.11 % 1.18 GiB 8 GiB 4 VMware" at bounding box center [804, 406] width 1526 height 35
click at [621, 415] on div "49.4 GiB" at bounding box center [578, 406] width 170 height 35
drag, startPoint x: 789, startPoint y: 412, endPoint x: 826, endPoint y: 414, distance: 37.1
click at [826, 414] on div "Yes SRVAD02 49.4 GiB 32.06 GiB 64.11 % 1.18 GiB 8 GiB 4 VMware" at bounding box center [804, 406] width 1526 height 35
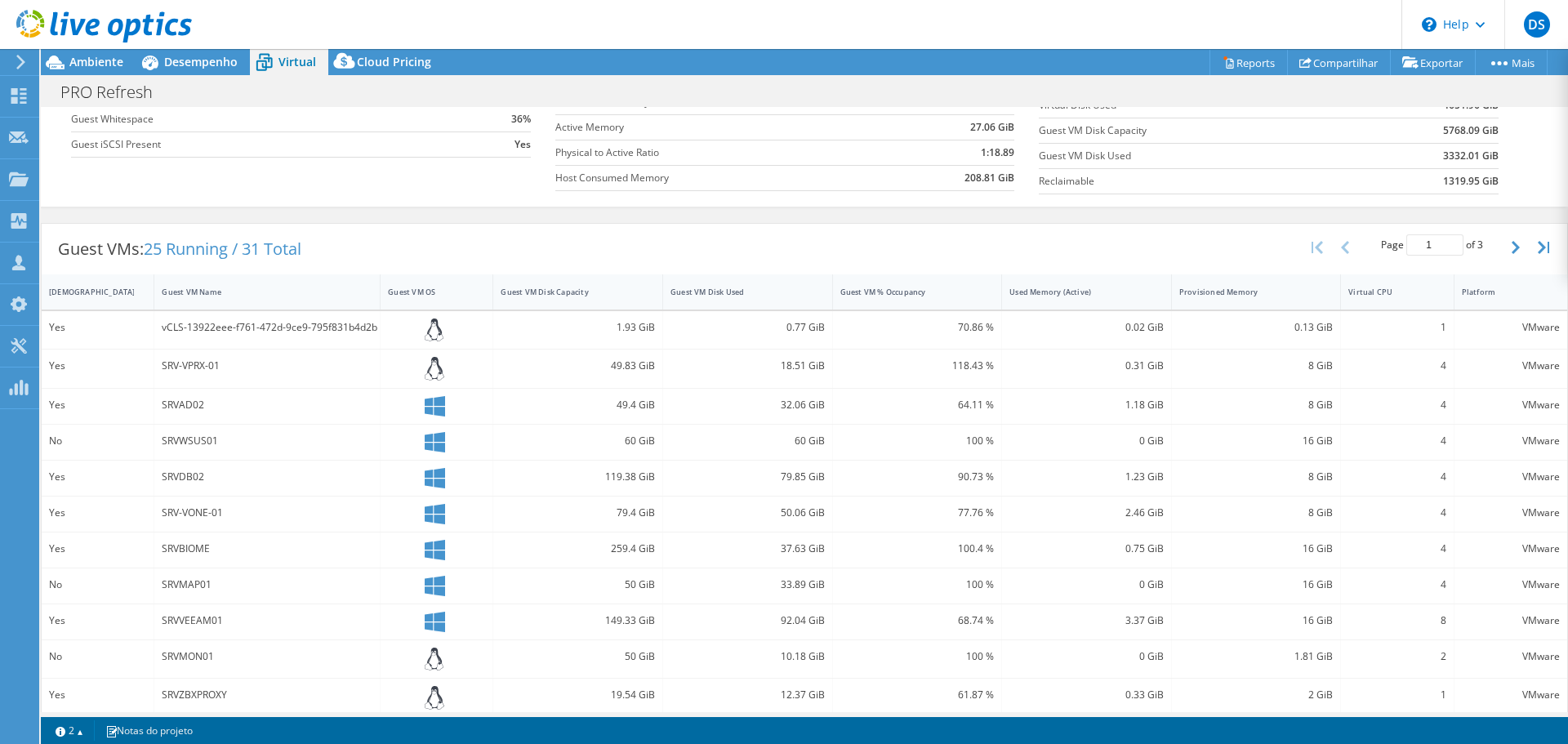
click at [785, 412] on div "32.06 GiB" at bounding box center [747, 405] width 154 height 18
drag, startPoint x: 593, startPoint y: 393, endPoint x: 670, endPoint y: 409, distance: 78.6
click at [670, 409] on div "Yes SRVAD02 49.4 GiB 32.06 GiB 64.11 % 1.18 GiB 8 GiB 4 VMware" at bounding box center [804, 406] width 1526 height 35
drag, startPoint x: 164, startPoint y: 472, endPoint x: 657, endPoint y: 481, distance: 493.1
click at [657, 481] on div "Yes SRVDB02 119.38 GiB 79.85 GiB 90.73 % 1.23 GiB 8 GiB 4 VMware" at bounding box center [804, 478] width 1526 height 35
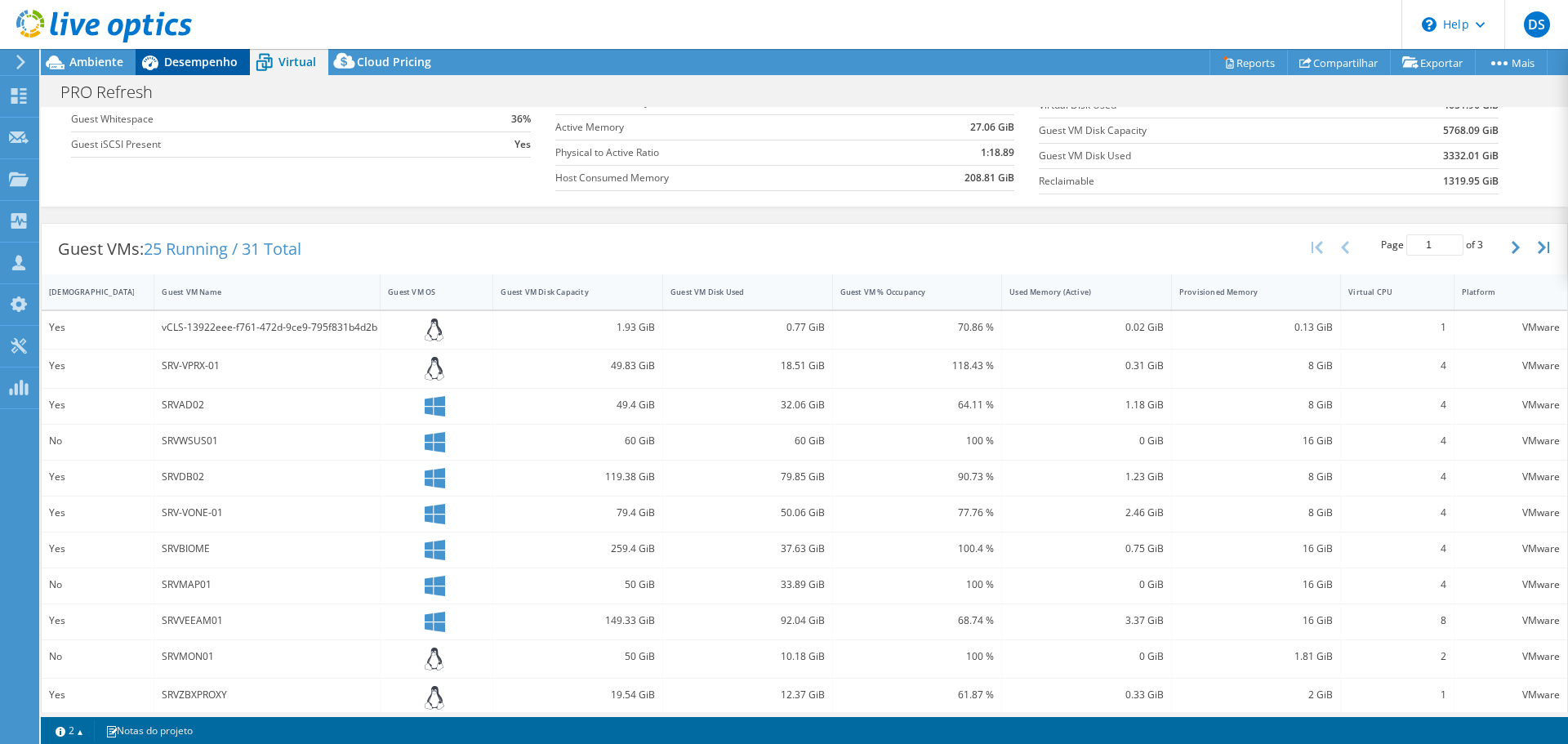
click at [191, 66] on span "Desempenho" at bounding box center [200, 62] width 73 height 16
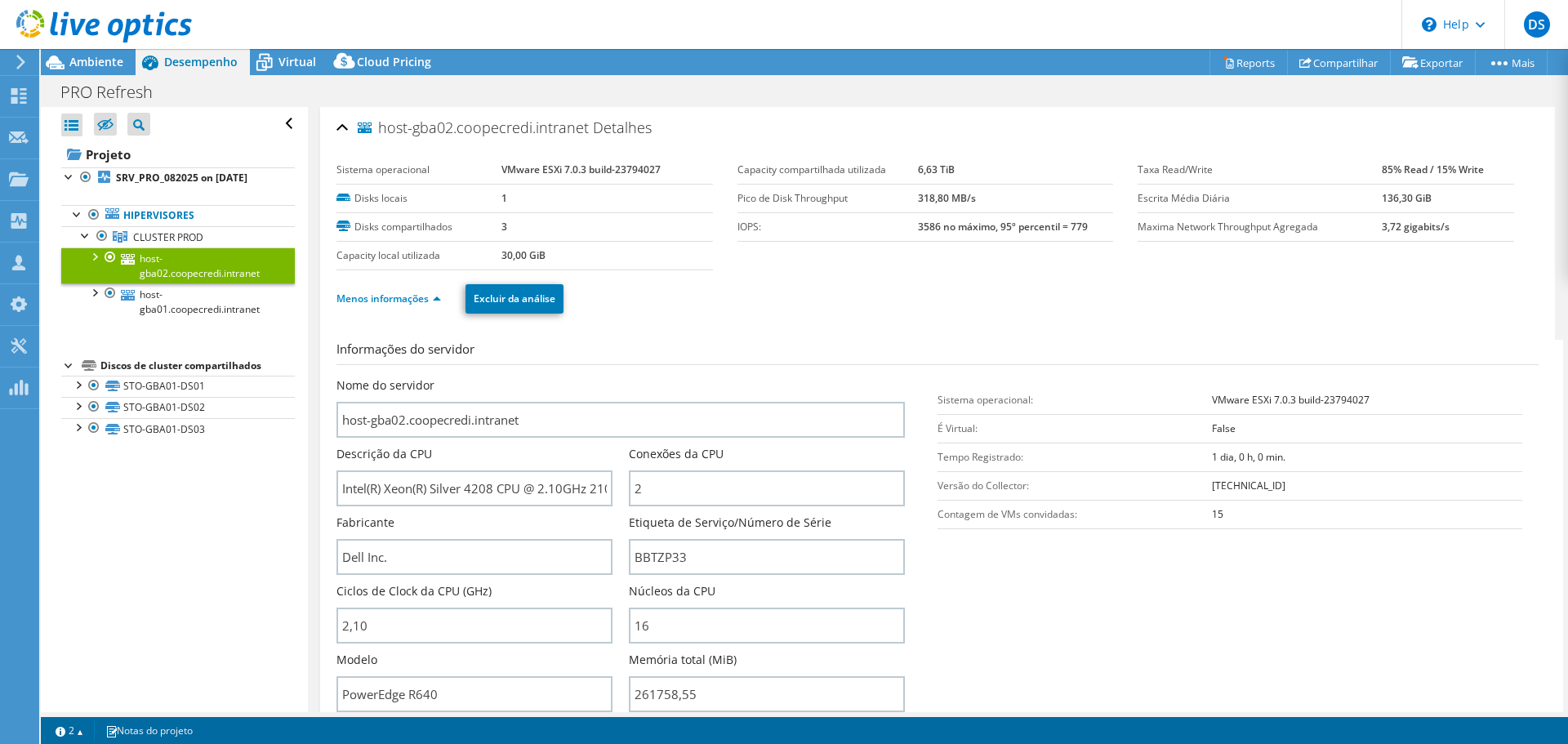
scroll to position [0, 0]
drag, startPoint x: 496, startPoint y: 488, endPoint x: 433, endPoint y: 487, distance: 63.0
click at [433, 487] on input "Intel(R) Xeon(R) Silver 4208 CPU @ 2.10GHz 210 GHz" at bounding box center [474, 488] width 276 height 36
click at [285, 67] on span "Virtual" at bounding box center [297, 62] width 38 height 16
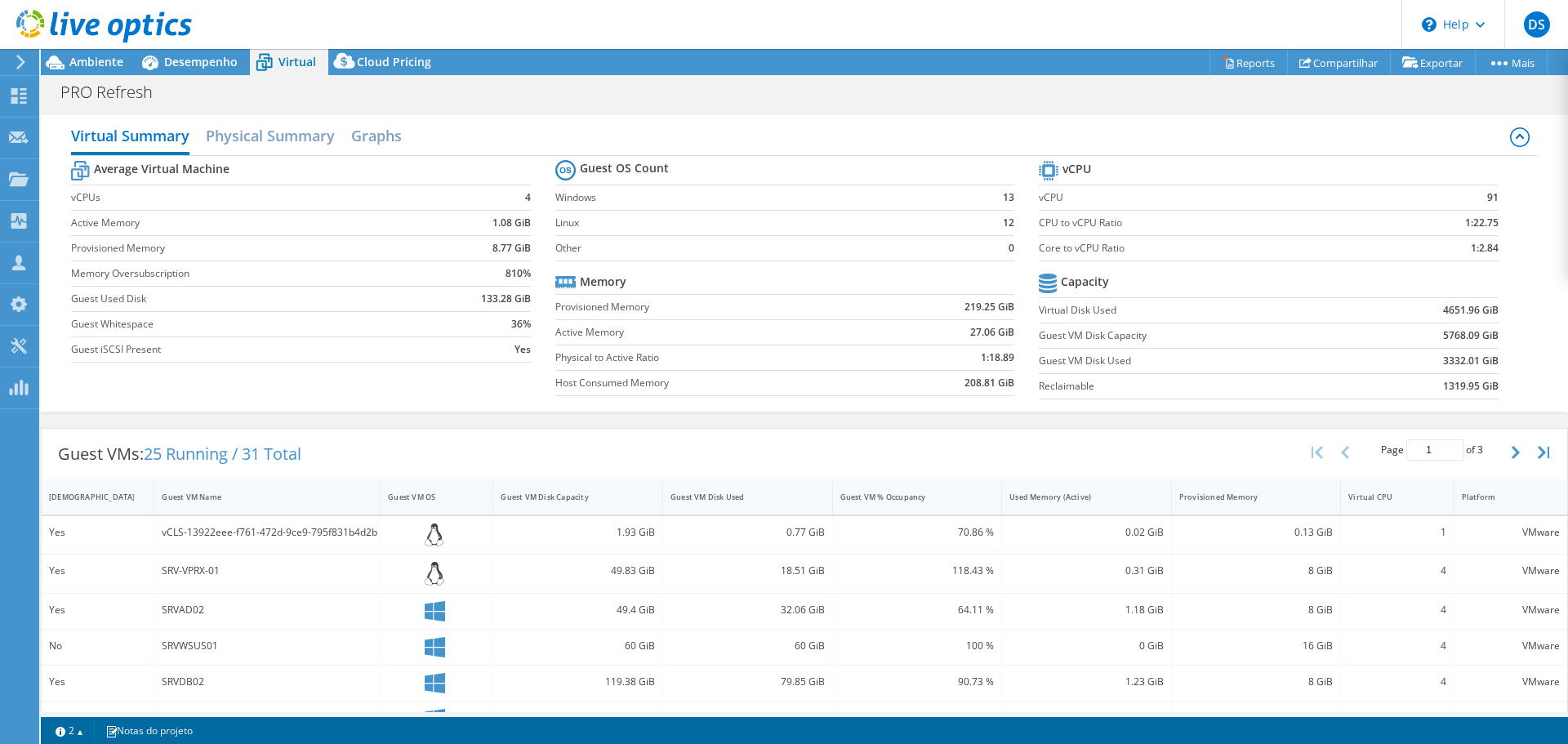
click at [1039, 219] on label "CPU to vCPU Ratio" at bounding box center [1208, 223] width 338 height 17
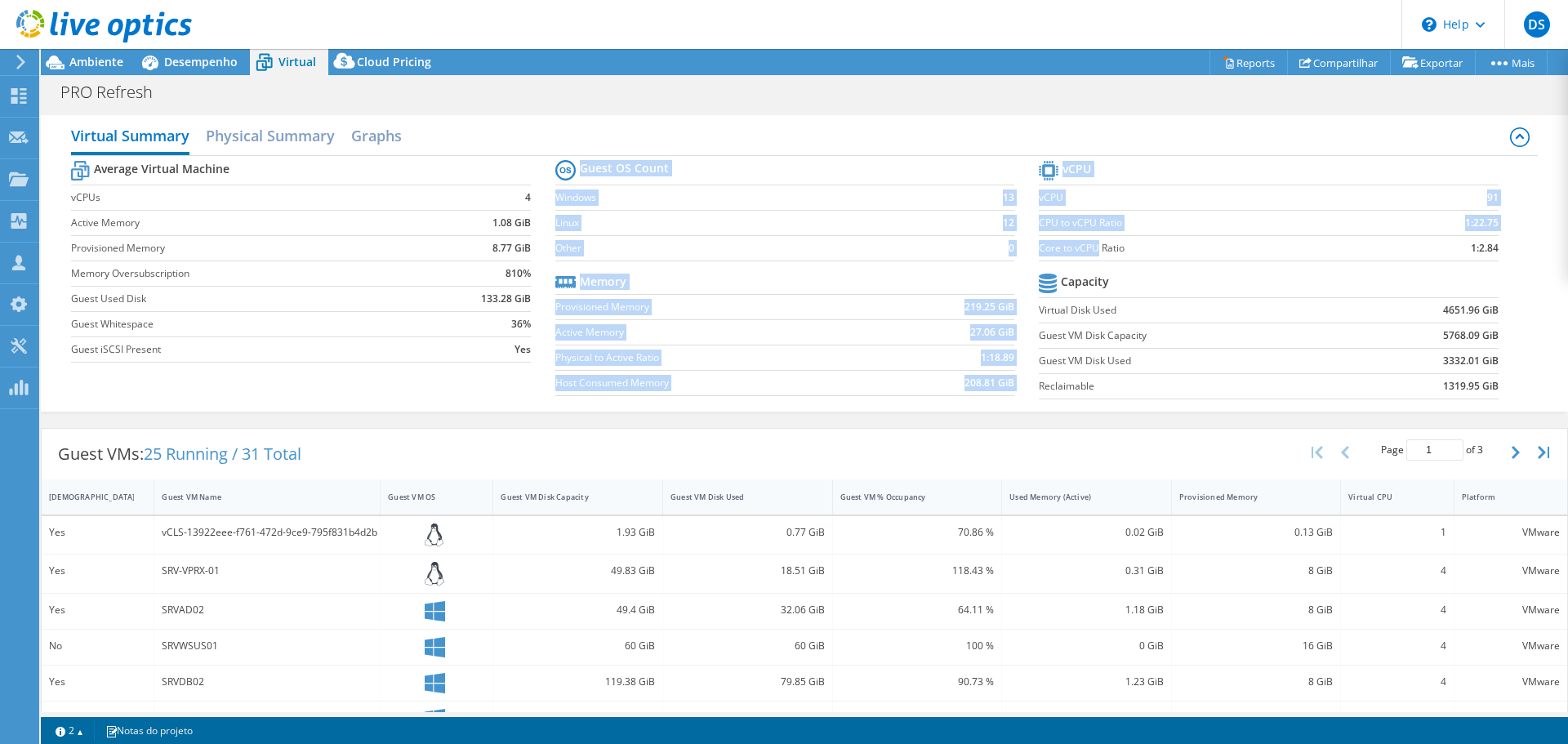
drag, startPoint x: 1025, startPoint y: 249, endPoint x: 1089, endPoint y: 249, distance: 64.0
click at [1089, 249] on div "Average Virtual Machine vCPUs 4 Active Memory 1.08 GiB Provisioned Memory 8.77 …" at bounding box center [804, 281] width 1466 height 251
click at [1089, 249] on label "Core to vCPU Ratio" at bounding box center [1208, 248] width 338 height 17
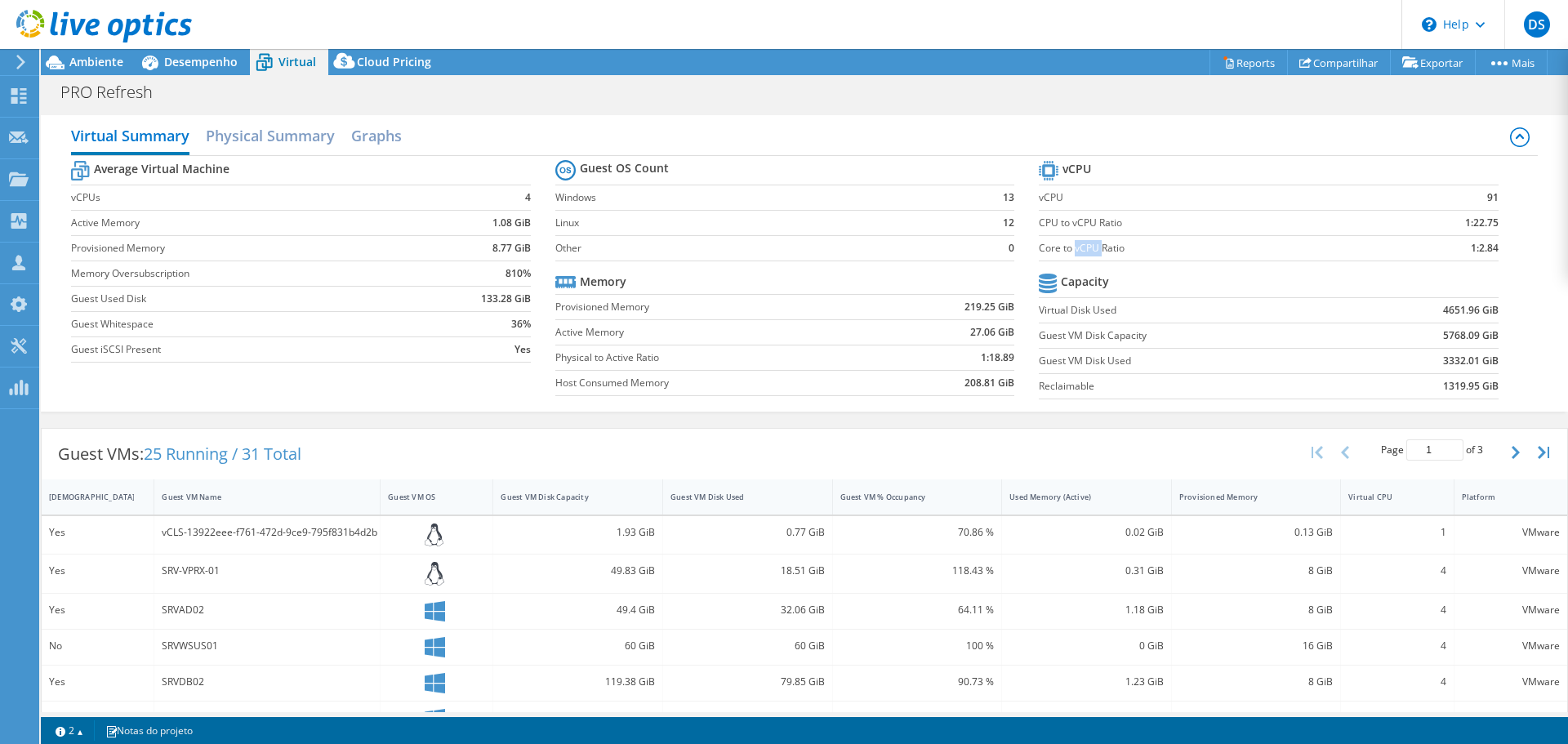
drag, startPoint x: 1066, startPoint y: 249, endPoint x: 1093, endPoint y: 249, distance: 27.0
click at [1093, 249] on label "Core to vCPU Ratio" at bounding box center [1208, 248] width 338 height 17
drag, startPoint x: 1044, startPoint y: 222, endPoint x: 1151, endPoint y: 225, distance: 107.0
click at [1148, 225] on label "CPU to vCPU Ratio" at bounding box center [1208, 223] width 338 height 17
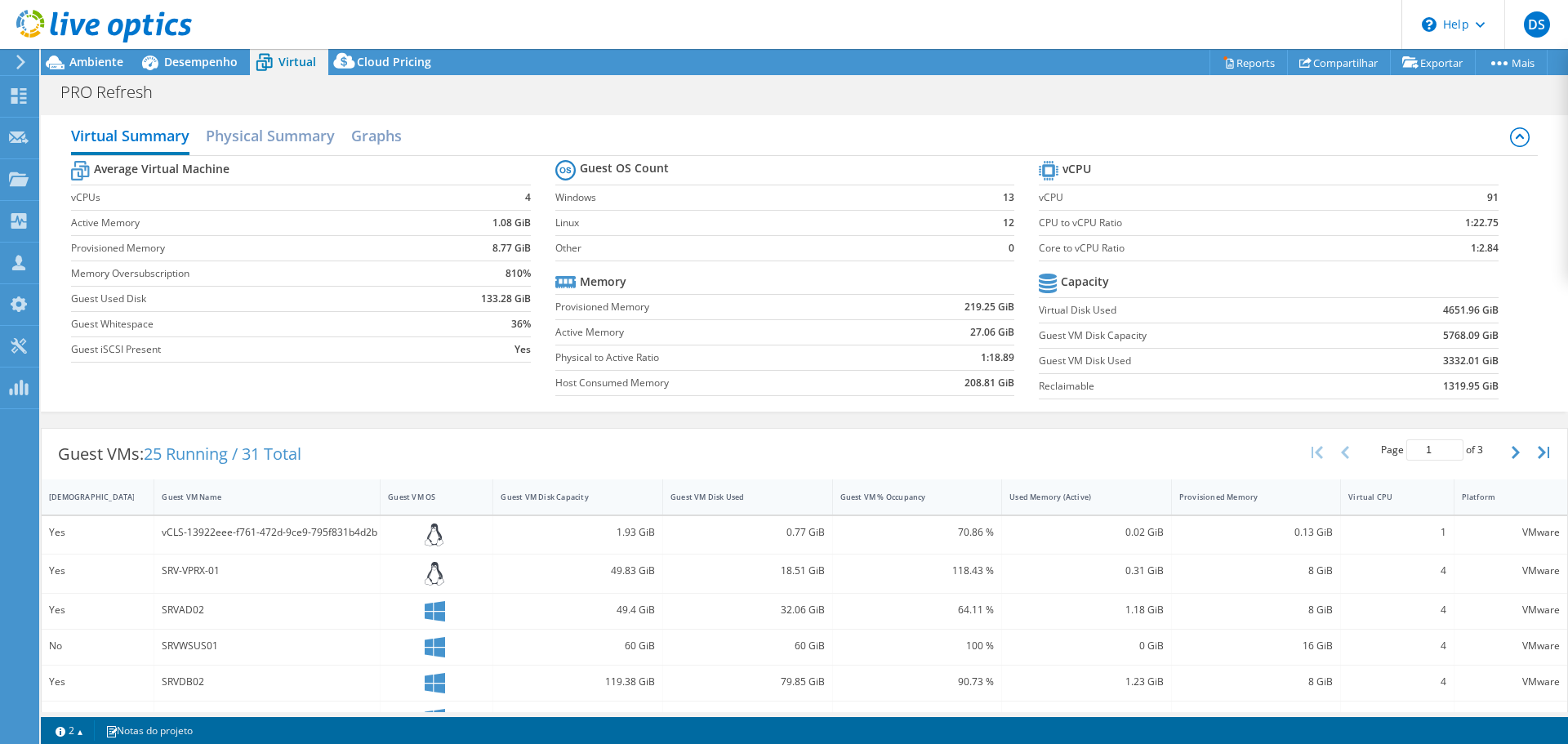
click at [1170, 237] on td "Core to vCPU Ratio" at bounding box center [1208, 248] width 338 height 26
drag, startPoint x: 1043, startPoint y: 248, endPoint x: 1497, endPoint y: 248, distance: 454.0
click at [1497, 248] on section "vCPU vCPU 91 CPU to vCPU Ratio 1:22.75 Core to vCPU Ratio 1:2.84 Capacity Virtu…" at bounding box center [1280, 282] width 483 height 250
click at [266, 145] on h2 "Physical Summary" at bounding box center [270, 137] width 129 height 36
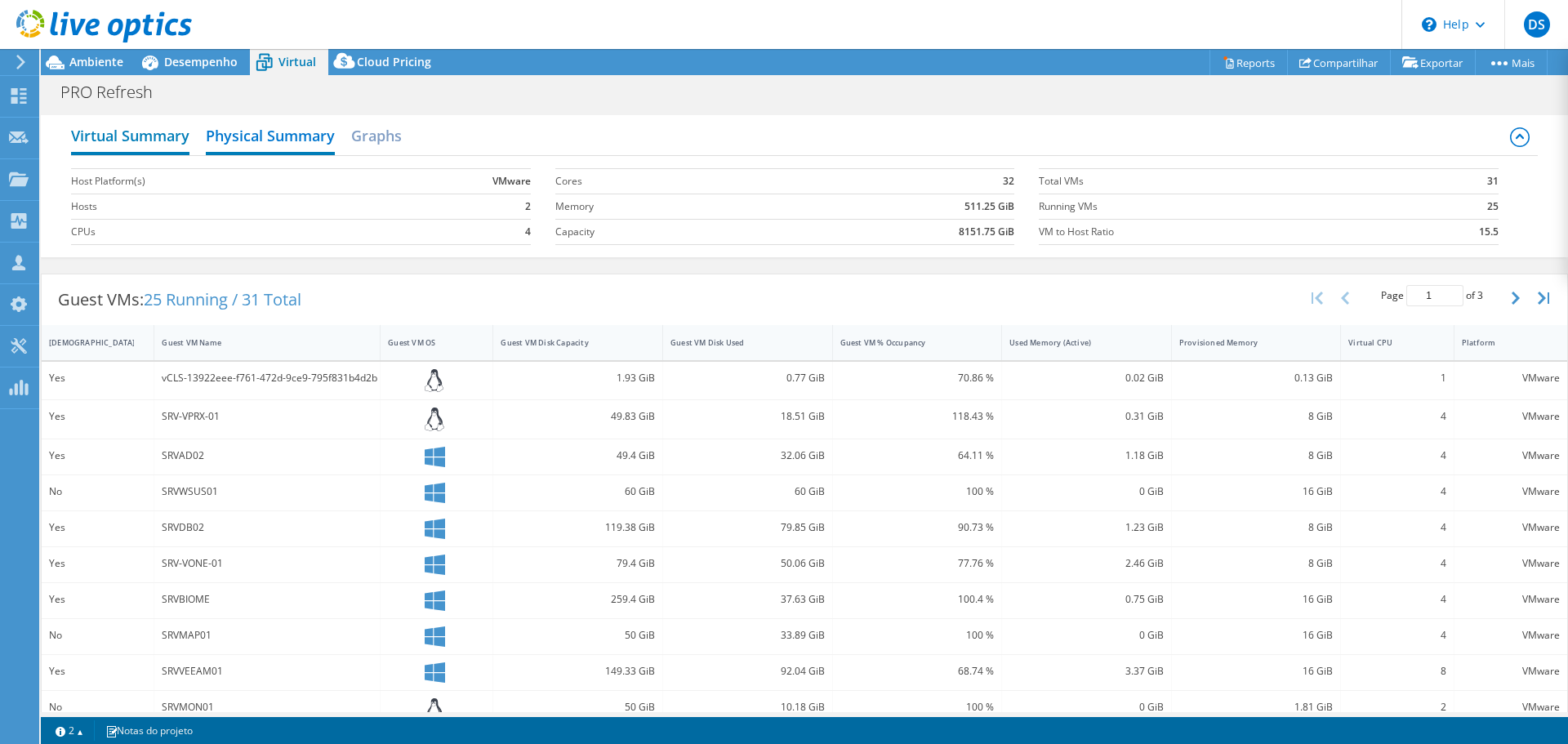
click at [163, 130] on h2 "Virtual Summary" at bounding box center [130, 137] width 118 height 36
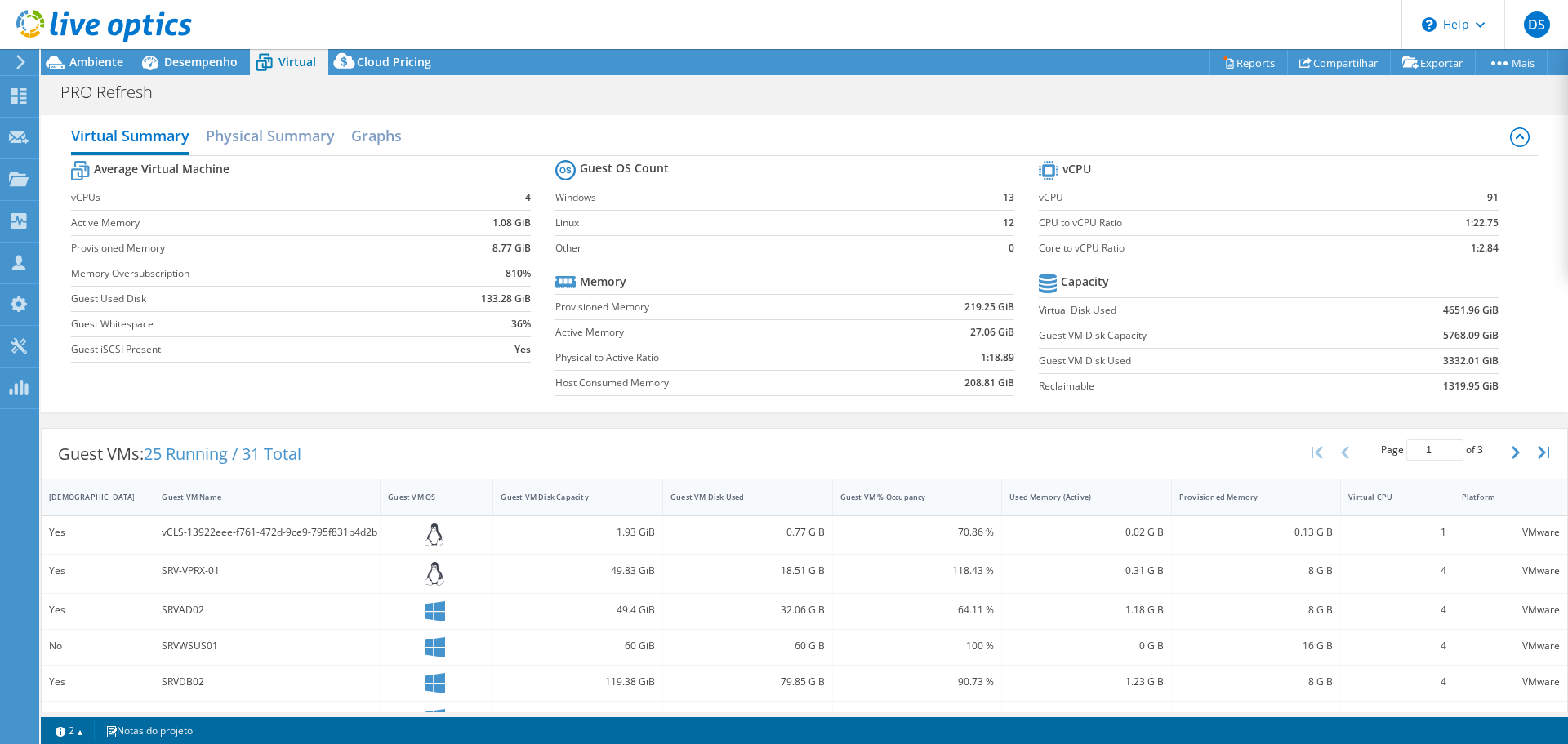
drag, startPoint x: 76, startPoint y: 61, endPoint x: 309, endPoint y: 81, distance: 233.9
click at [77, 61] on span "Ambiente" at bounding box center [96, 62] width 54 height 16
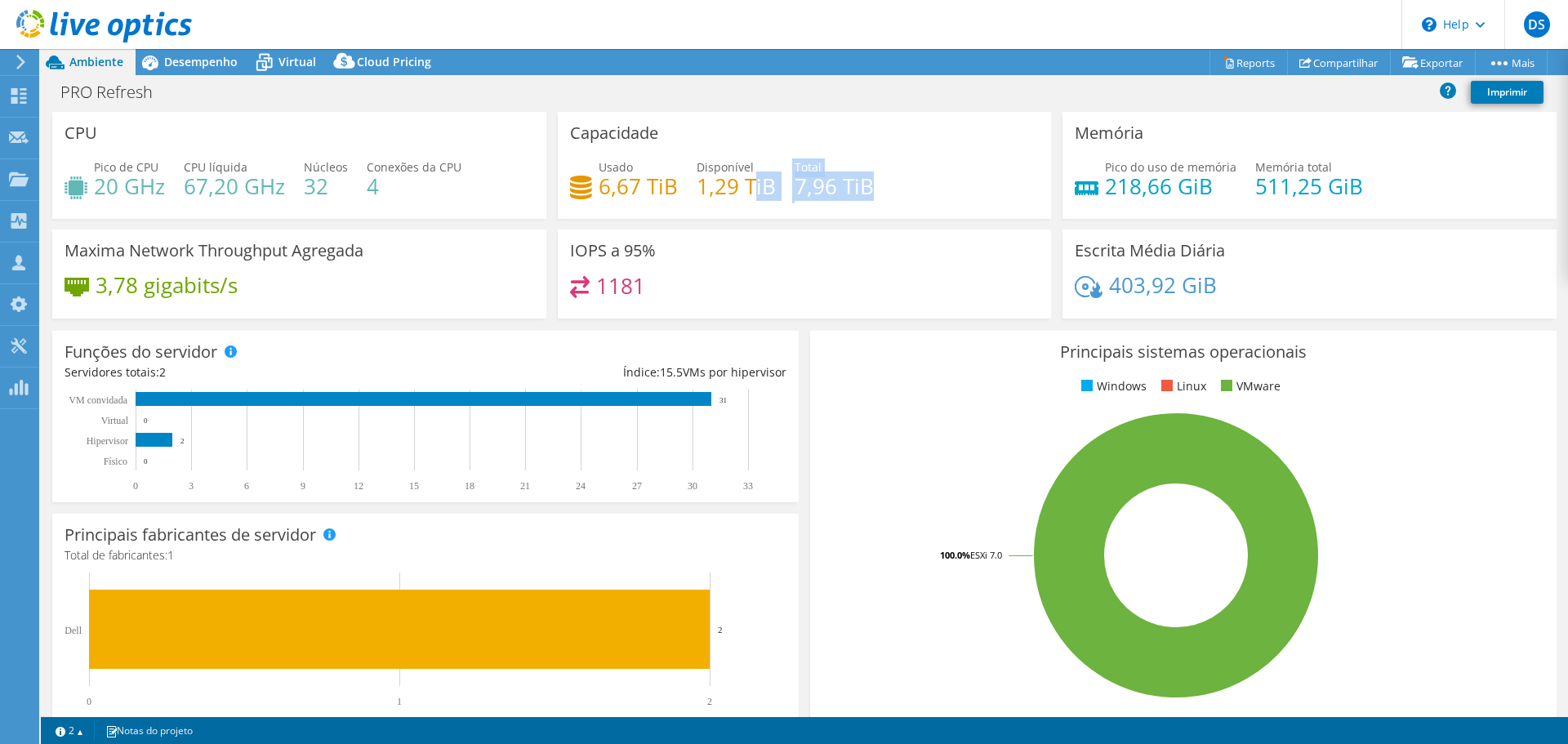
click at [747, 187] on div "Usado 6,67 TiB Disponível 1,29 TiB Total 7,96 TiB" at bounding box center [805, 185] width 470 height 53
click at [661, 189] on h4 "6,67 TiB" at bounding box center [638, 186] width 79 height 18
drag, startPoint x: 648, startPoint y: 189, endPoint x: 593, endPoint y: 188, distance: 55.0
click at [593, 188] on div "Usado 6,67 TiB" at bounding box center [624, 177] width 108 height 37
drag, startPoint x: 820, startPoint y: 191, endPoint x: 872, endPoint y: 188, distance: 52.1
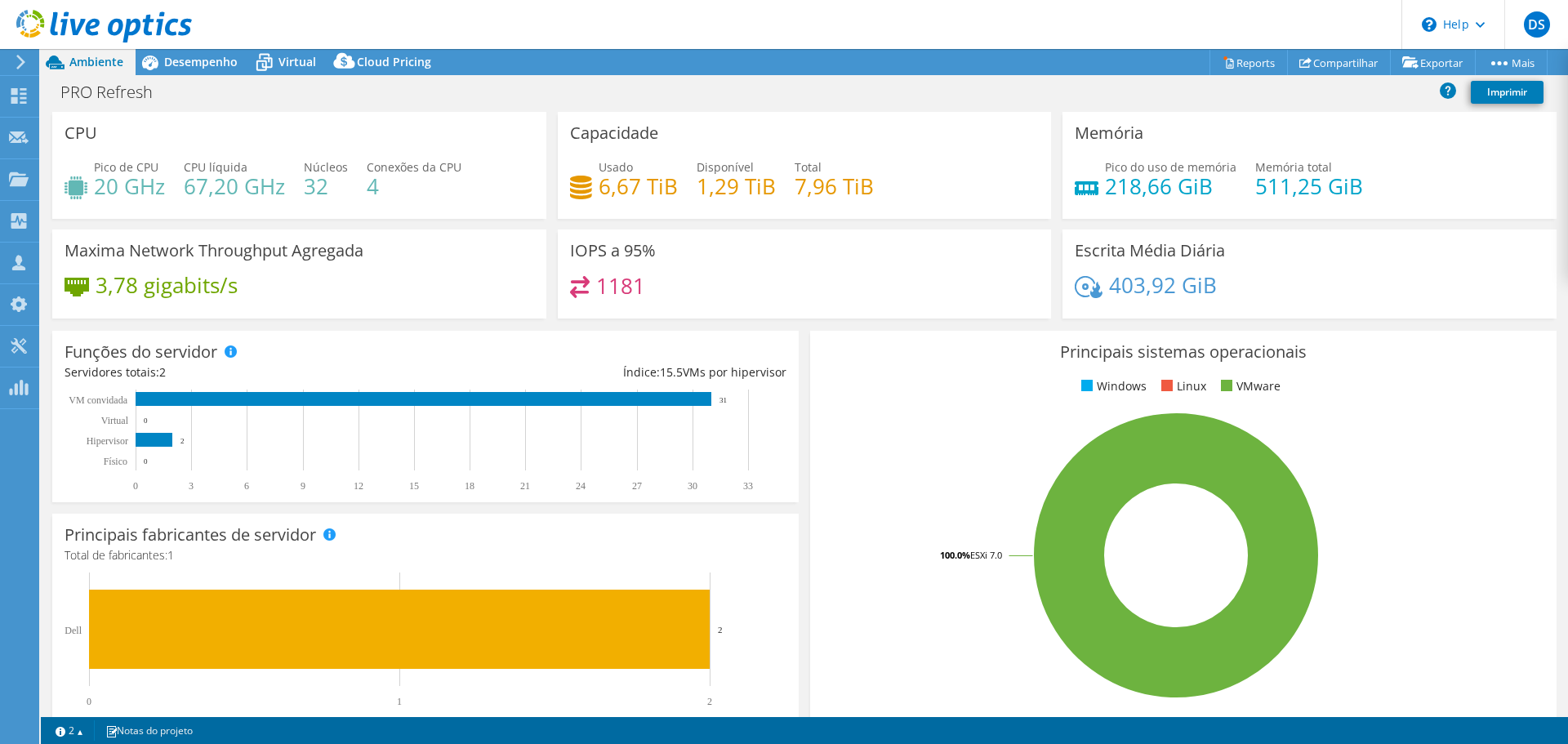
click at [822, 191] on h4 "7,96 TiB" at bounding box center [834, 186] width 79 height 18
drag, startPoint x: 872, startPoint y: 188, endPoint x: 718, endPoint y: 173, distance: 154.7
click at [718, 173] on div "Usado 6,67 TiB Disponível 1,29 TiB Total 7,96 TiB" at bounding box center [805, 185] width 470 height 53
click at [878, 197] on div "Usado 6,67 TiB Disponível 1,29 TiB Total 7,96 TiB" at bounding box center [805, 185] width 470 height 53
drag, startPoint x: 1322, startPoint y: 183, endPoint x: 1227, endPoint y: 177, distance: 95.2
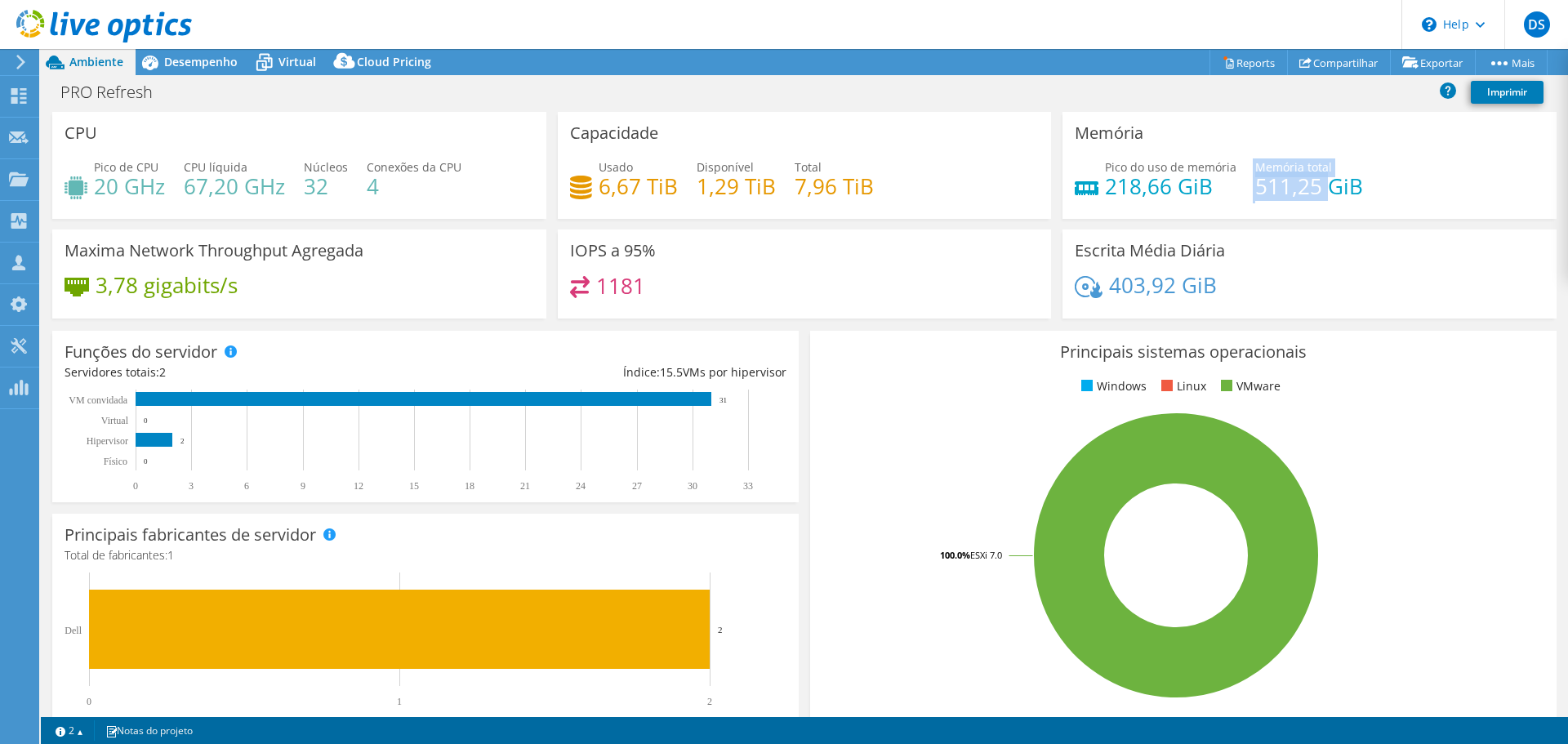
click at [1227, 177] on div "Pico do uso de memória 218,66 GiB Memória total 511,25 GiB" at bounding box center [1309, 185] width 470 height 53
drag, startPoint x: 1164, startPoint y: 182, endPoint x: 1064, endPoint y: 185, distance: 100.0
click at [1064, 185] on div "Memória Pico do uso de memória 218,66 GiB Memória total 511,25 GiB" at bounding box center [1309, 165] width 494 height 107
